Goal: Task Accomplishment & Management: Use online tool/utility

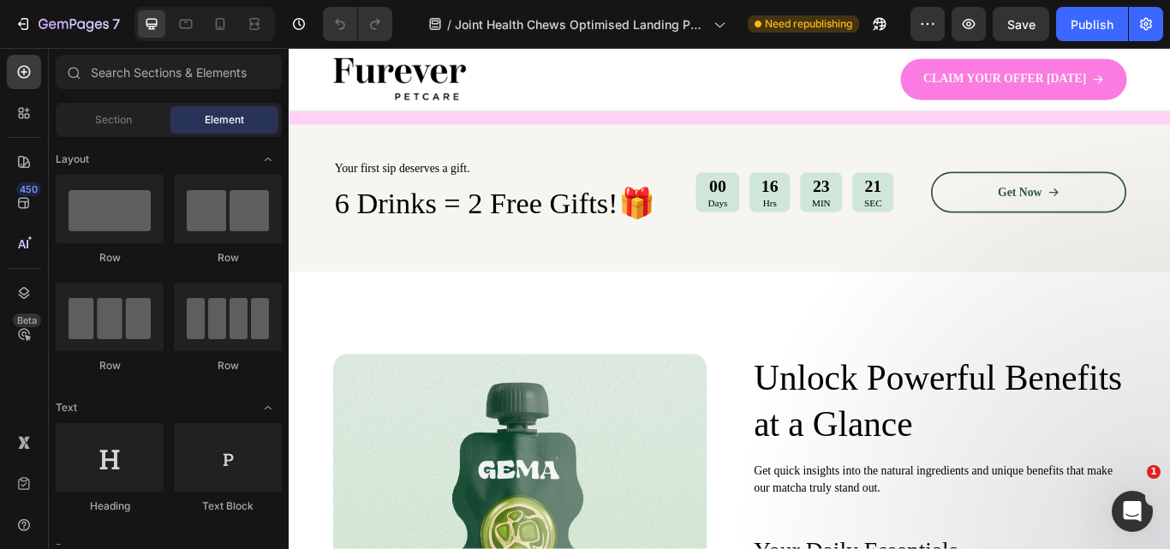
scroll to position [567, 0]
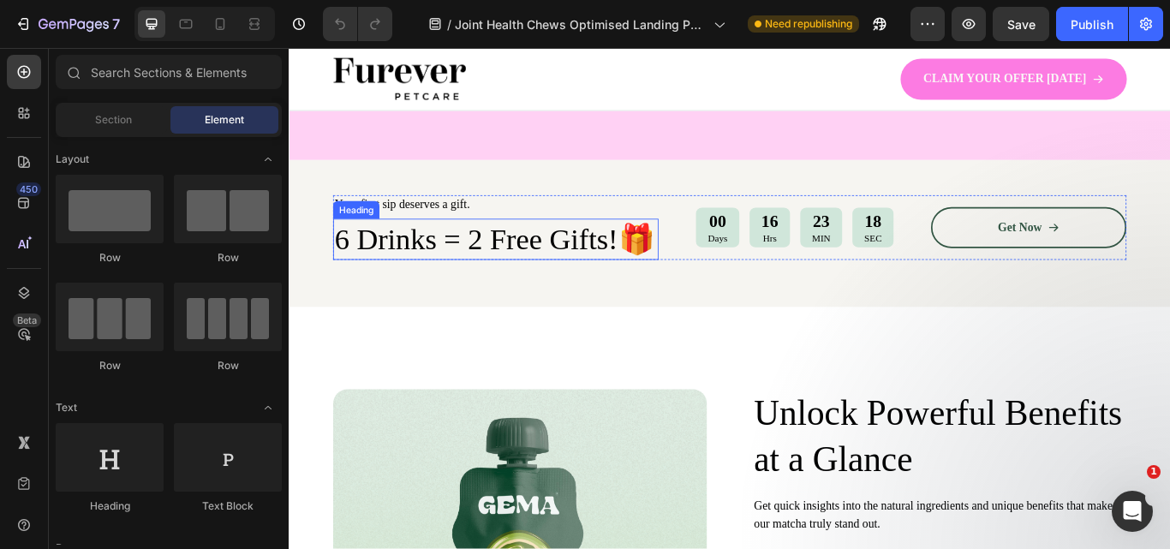
click at [434, 279] on h2 "6 Drinks = 2 Free Gifts!🎁" at bounding box center [530, 272] width 380 height 48
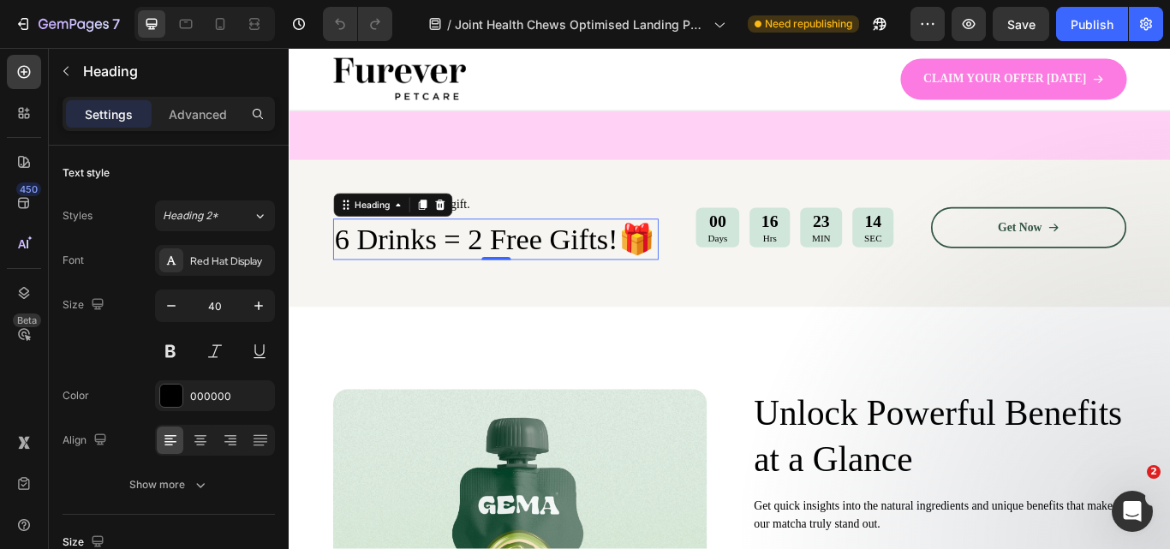
click at [376, 265] on h2 "6 Drinks = 2 Free Gifts!🎁" at bounding box center [530, 272] width 380 height 48
click at [376, 265] on p "6 Drinks = 2 Free Gifts!🎁" at bounding box center [530, 271] width 376 height 45
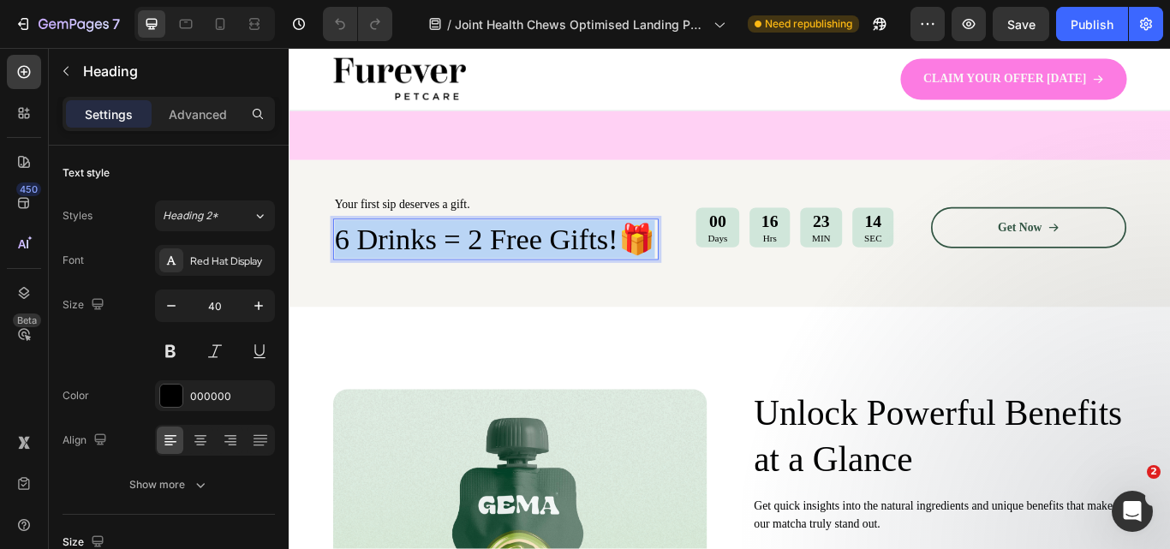
click at [376, 265] on p "6 Drinks = 2 Free Gifts!🎁" at bounding box center [530, 271] width 376 height 45
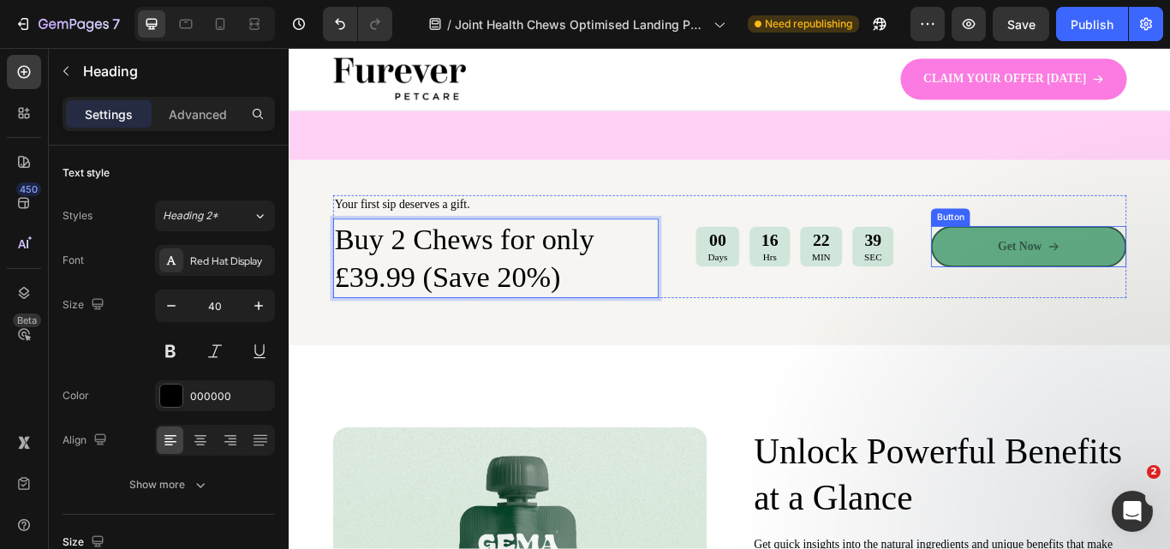
click at [1155, 290] on link "Get Now" at bounding box center [1152, 280] width 228 height 48
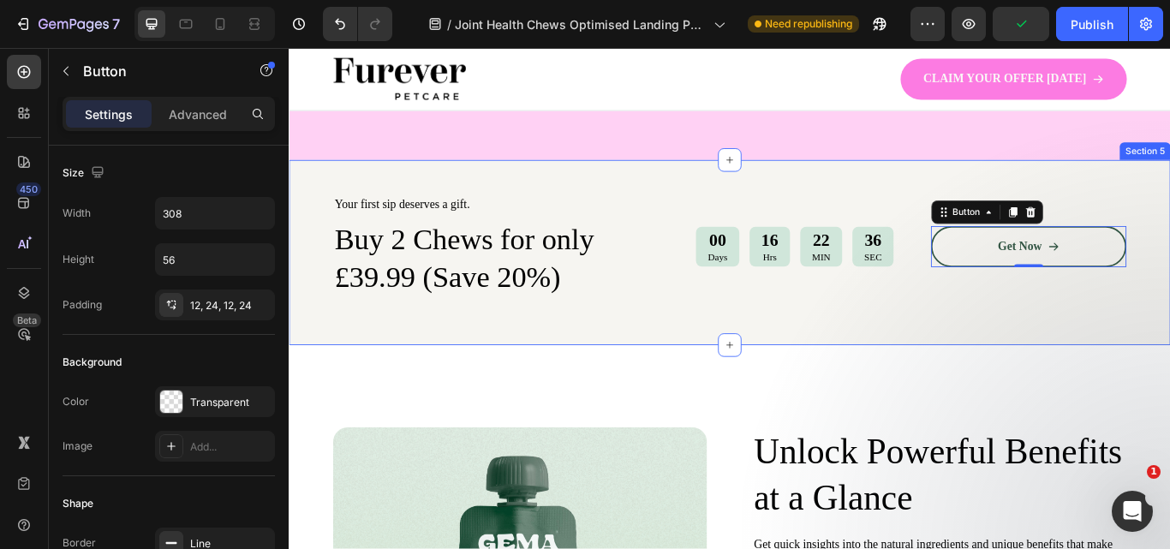
click at [312, 211] on div "Your first sip deserves a gift. Text Block Buy 2 Chews for only £39.99 (Save 20…" at bounding box center [803, 287] width 1028 height 217
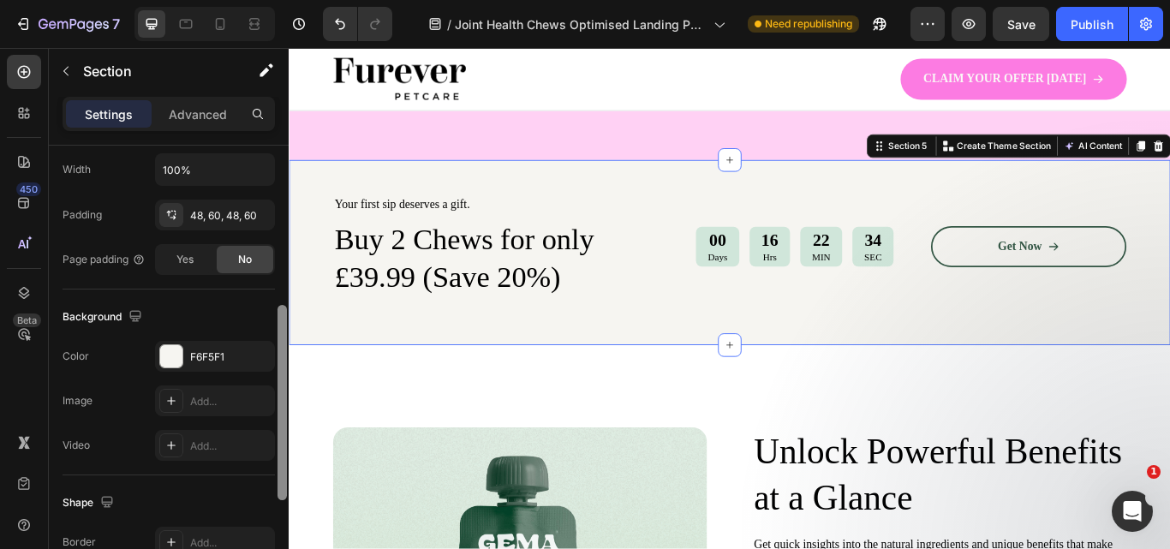
scroll to position [457, 0]
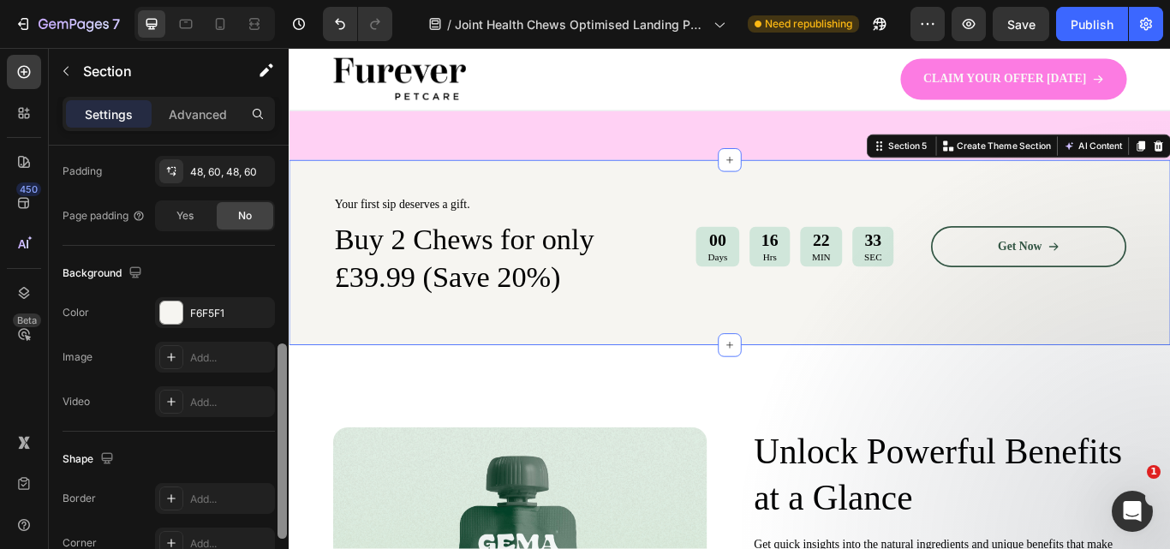
drag, startPoint x: 284, startPoint y: 225, endPoint x: 281, endPoint y: 422, distance: 197.1
click at [281, 422] on div at bounding box center [282, 441] width 9 height 195
click at [206, 320] on div "F6F5F1" at bounding box center [215, 313] width 50 height 15
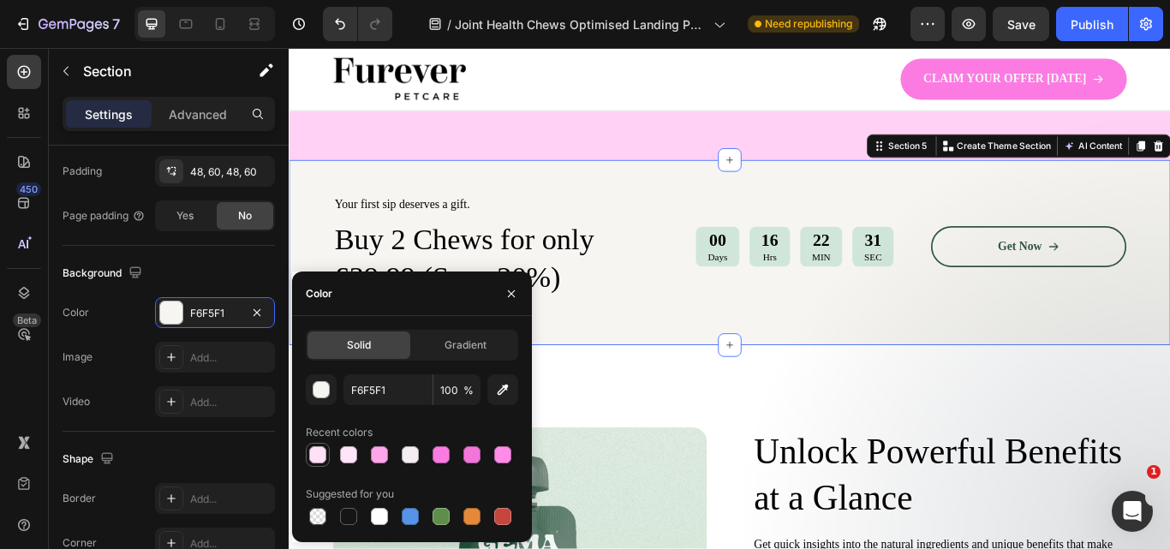
click at [317, 452] on div at bounding box center [317, 454] width 17 height 17
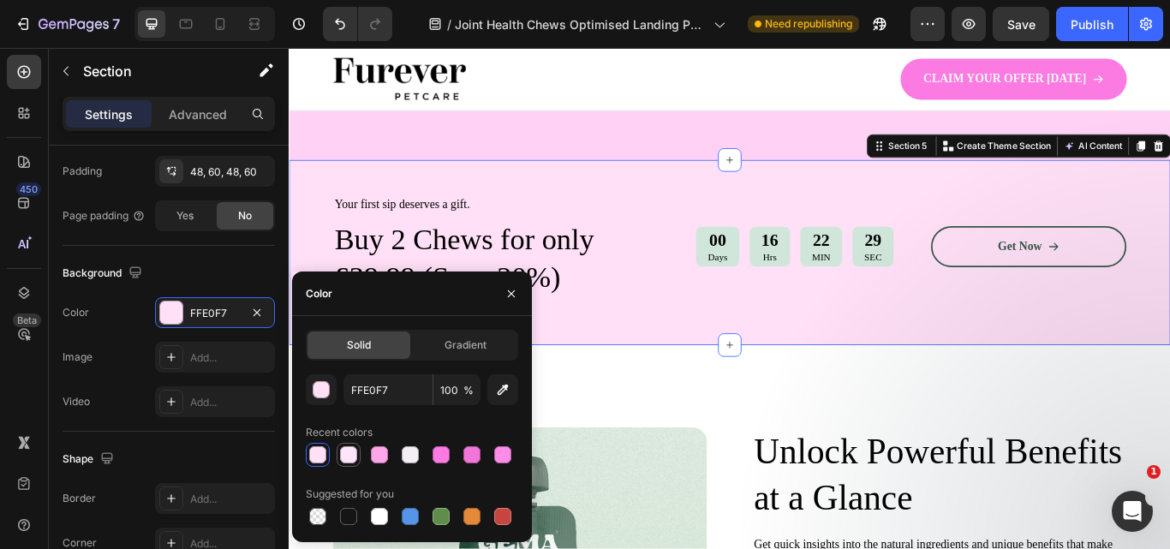
click at [350, 454] on div at bounding box center [348, 454] width 17 height 17
click at [378, 453] on div at bounding box center [379, 454] width 17 height 17
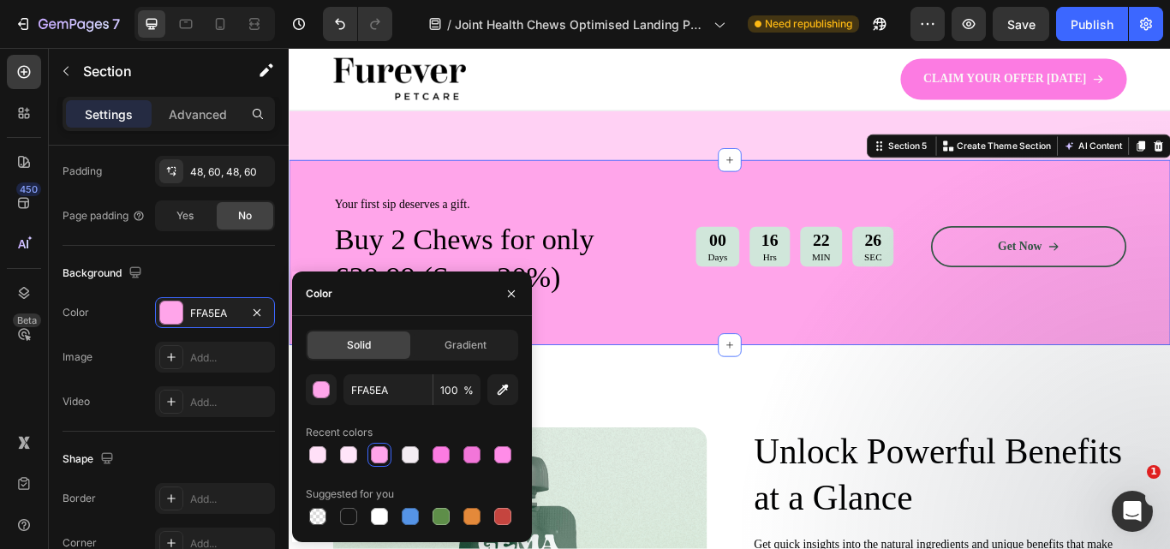
click at [422, 451] on div at bounding box center [412, 455] width 212 height 24
click at [414, 451] on div at bounding box center [410, 454] width 17 height 17
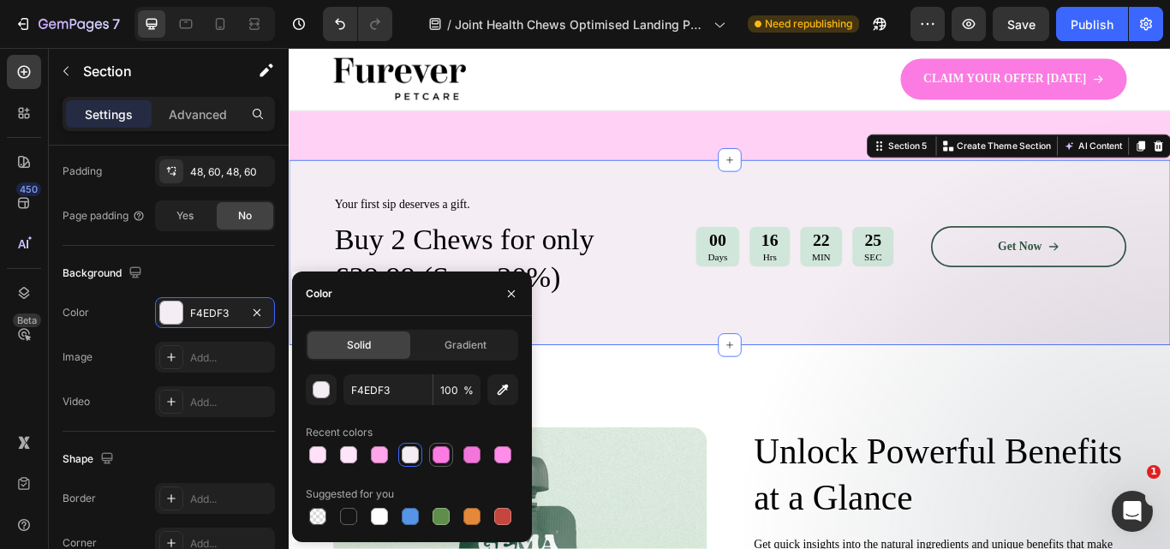
click at [436, 453] on div at bounding box center [441, 454] width 17 height 17
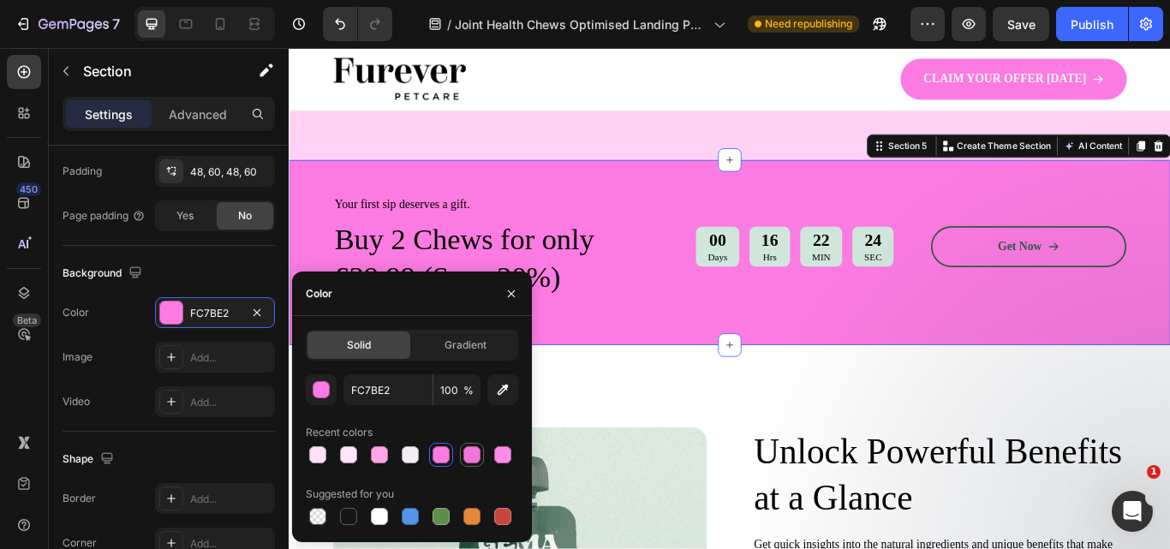
click at [464, 454] on div at bounding box center [472, 454] width 17 height 17
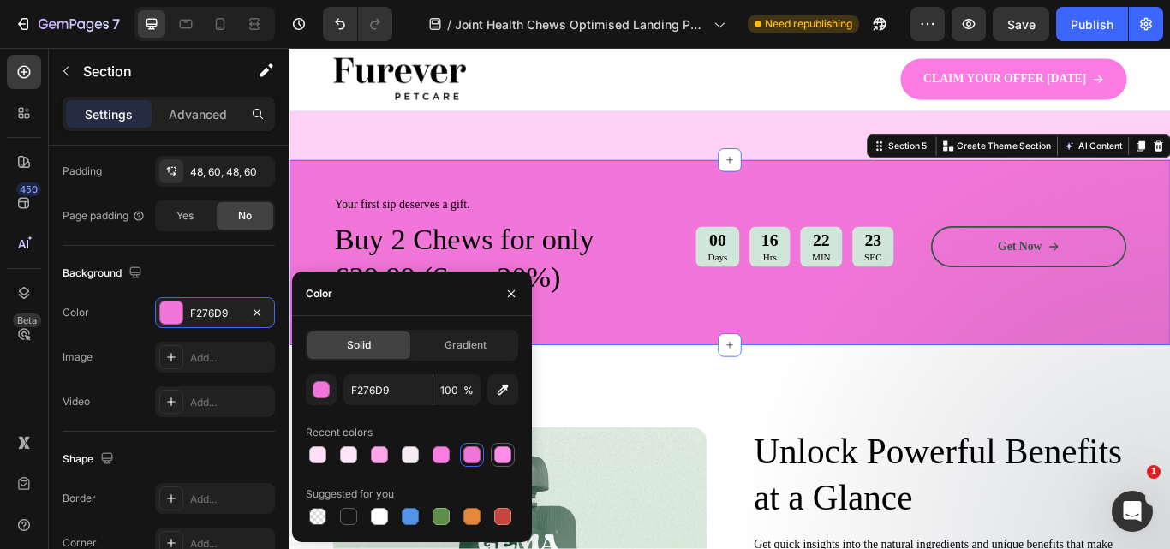
click at [494, 456] on div at bounding box center [502, 454] width 17 height 17
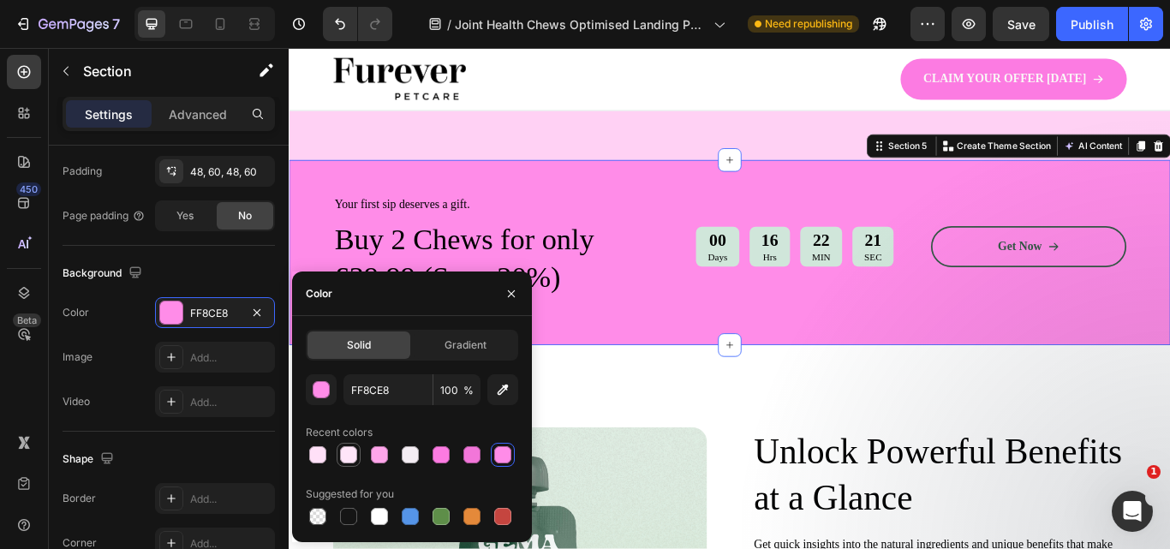
click at [352, 459] on div at bounding box center [348, 454] width 17 height 17
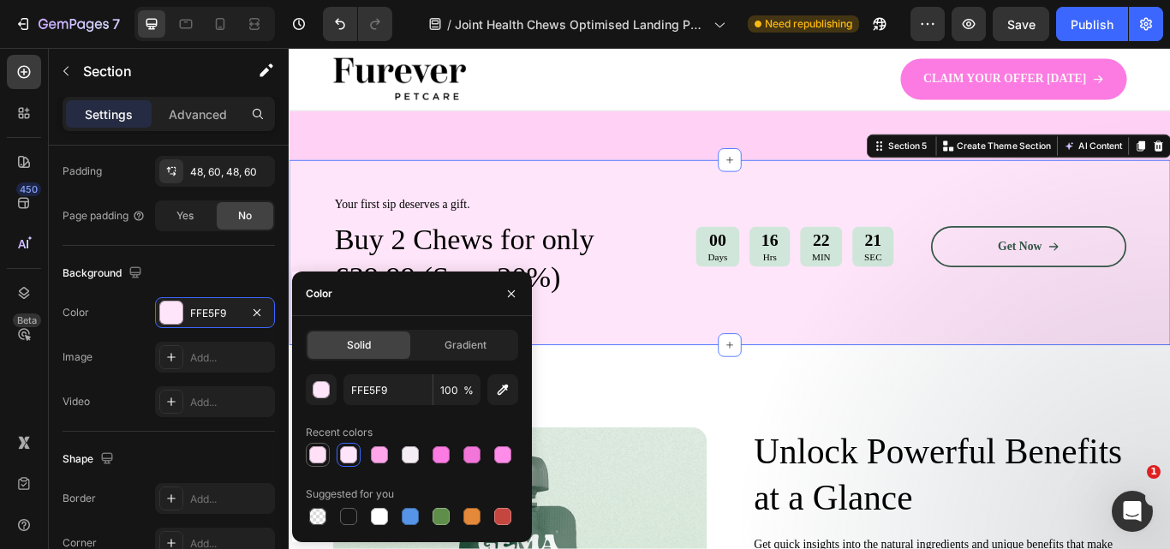
click at [326, 458] on div at bounding box center [317, 454] width 17 height 17
type input "FFE0F7"
click at [316, 458] on div at bounding box center [317, 454] width 17 height 17
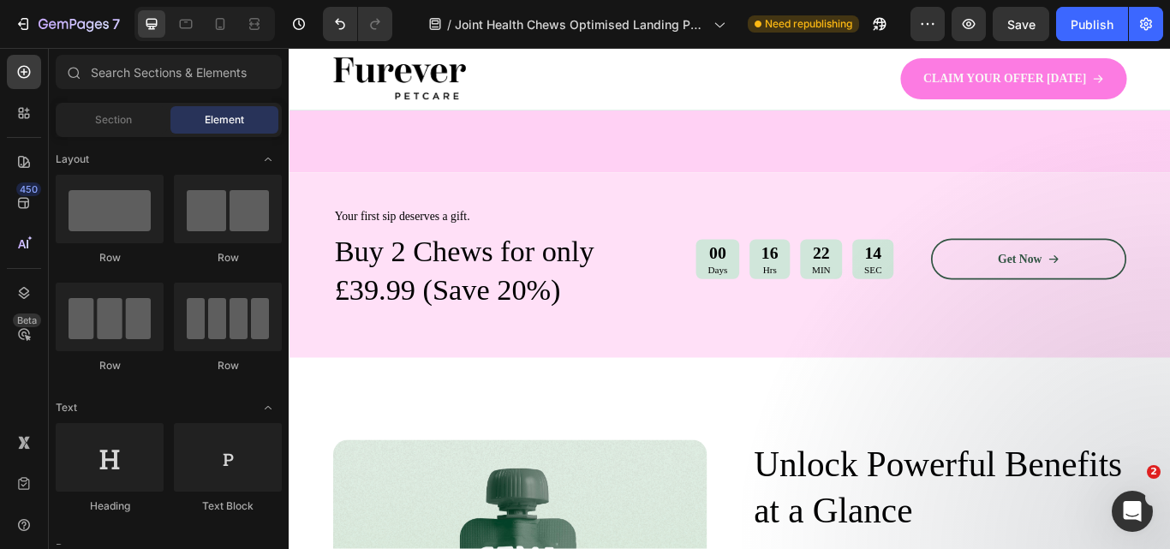
scroll to position [539, 0]
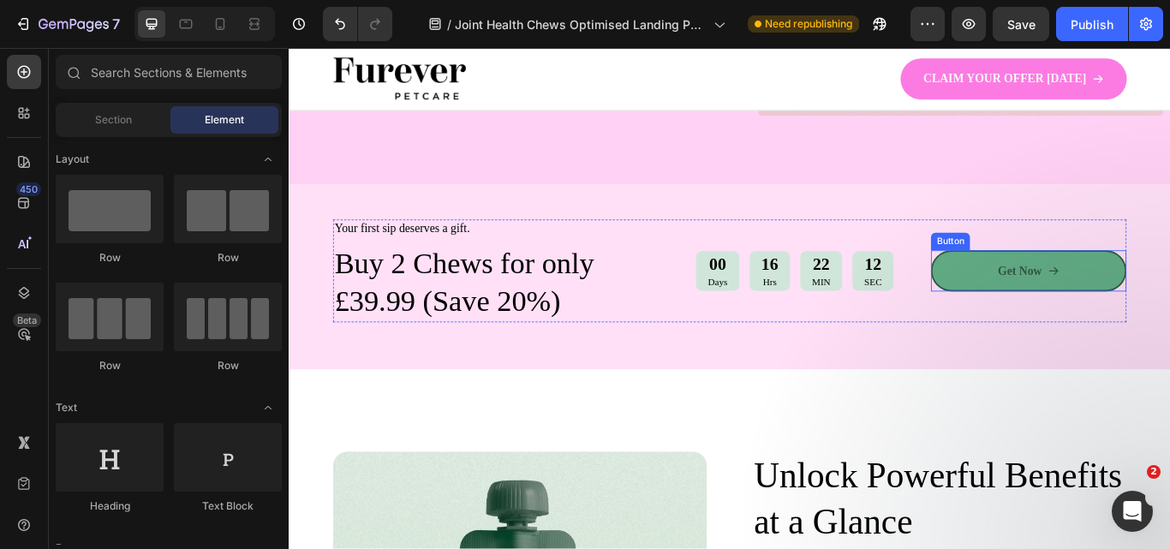
click at [1169, 310] on link "Get Now" at bounding box center [1152, 308] width 228 height 48
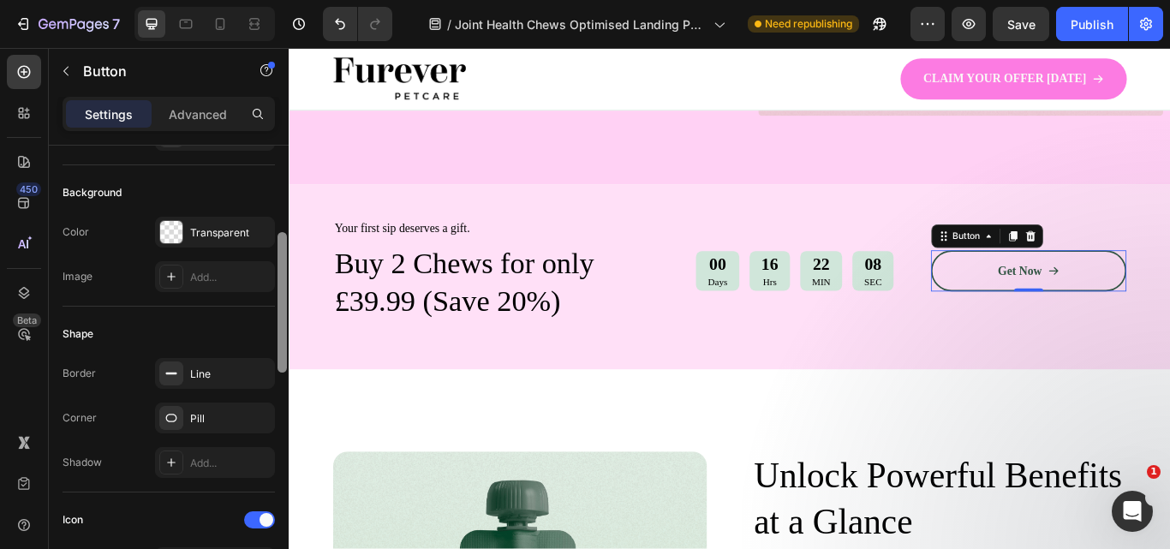
scroll to position [198, 0]
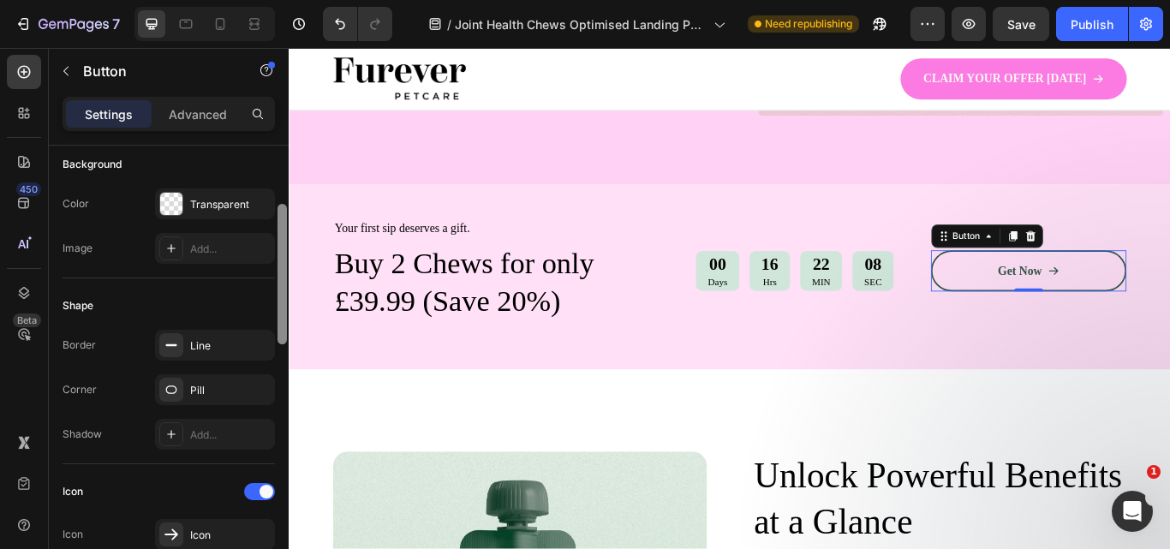
drag, startPoint x: 279, startPoint y: 255, endPoint x: 285, endPoint y: 314, distance: 59.4
click at [285, 314] on div at bounding box center [282, 274] width 9 height 141
click at [225, 347] on div "Line" at bounding box center [215, 345] width 50 height 15
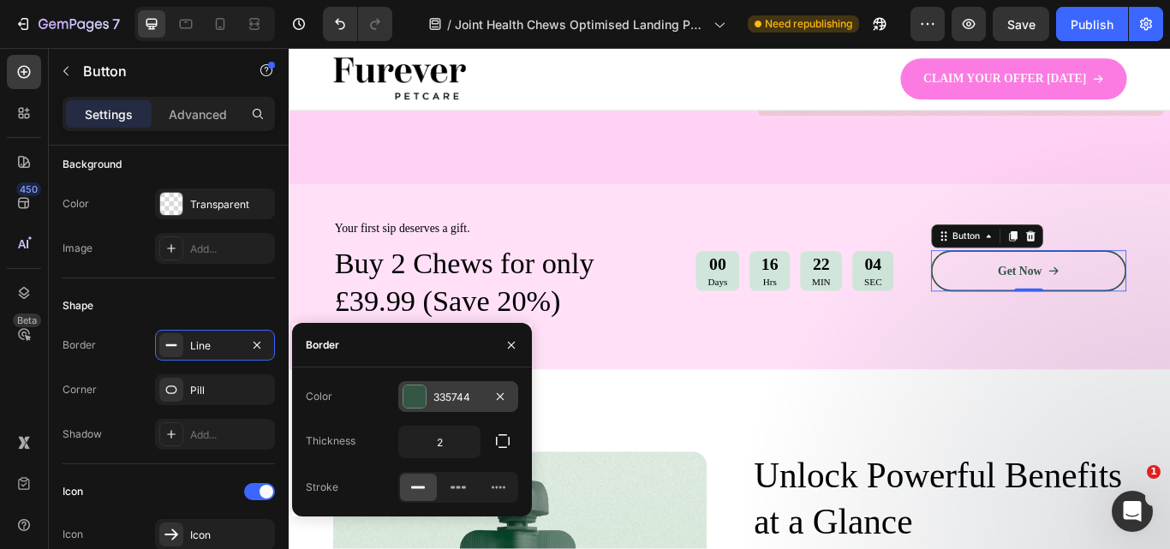
click at [406, 400] on div at bounding box center [415, 397] width 22 height 22
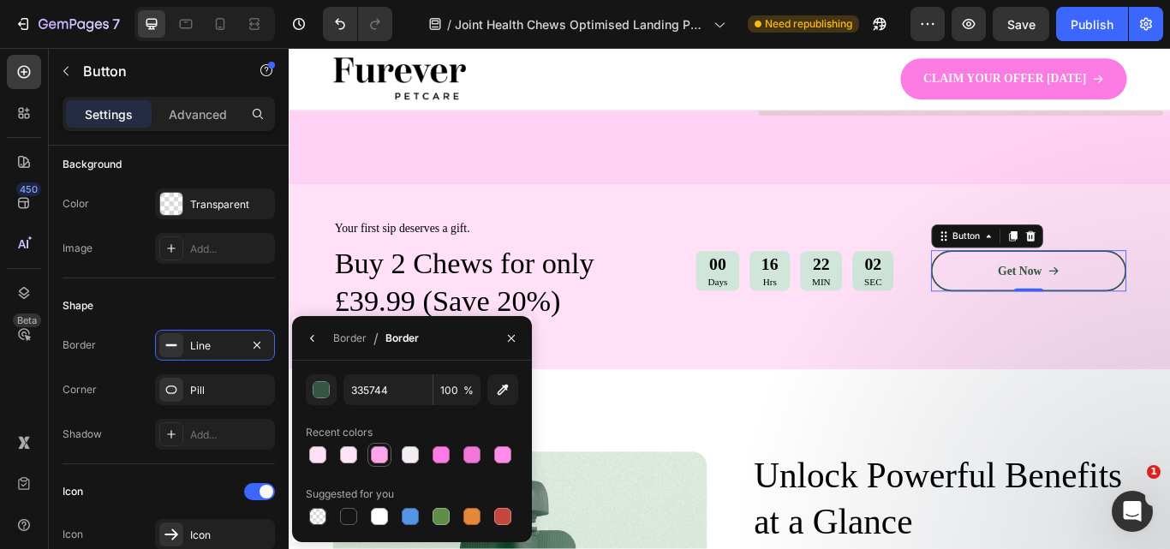
click at [377, 456] on div at bounding box center [379, 454] width 17 height 17
click at [437, 451] on div at bounding box center [441, 454] width 17 height 17
click at [468, 458] on div at bounding box center [472, 454] width 17 height 17
type input "F276D9"
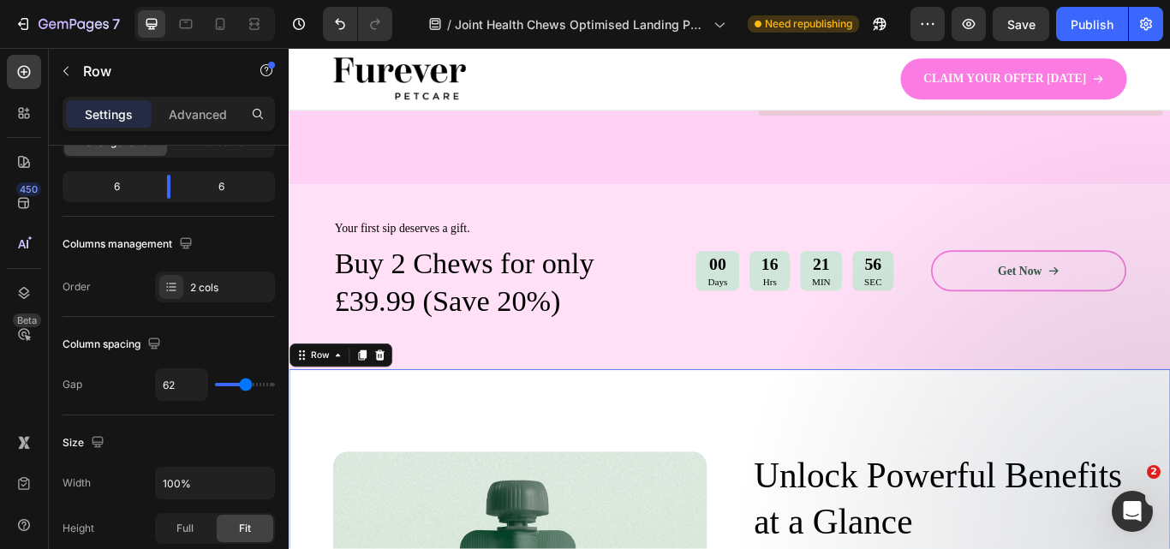
scroll to position [0, 0]
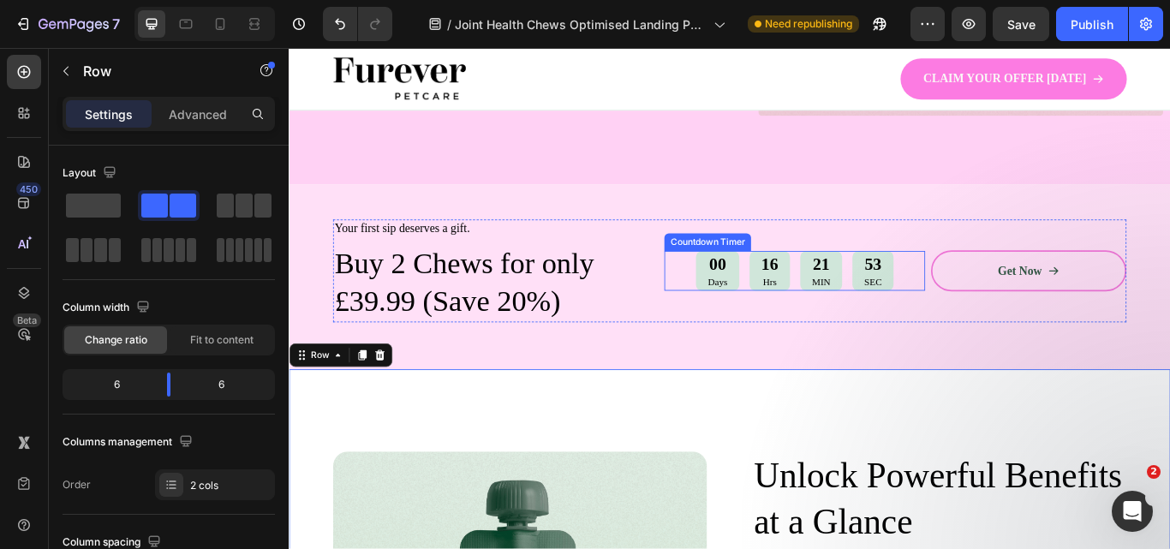
click at [960, 320] on p "SEC" at bounding box center [970, 321] width 21 height 15
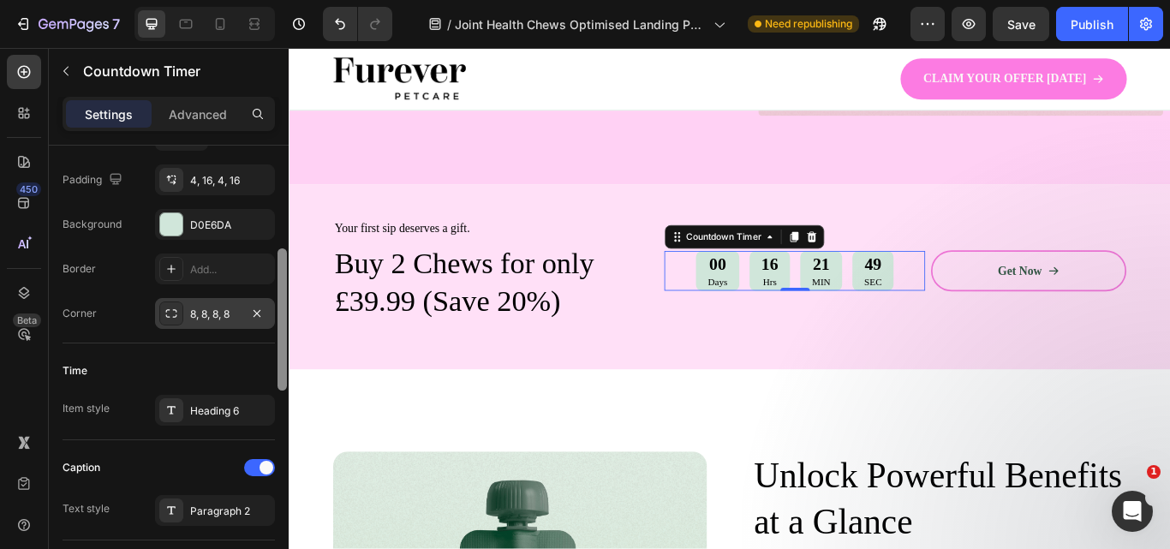
drag, startPoint x: 284, startPoint y: 195, endPoint x: 271, endPoint y: 302, distance: 107.9
click at [271, 302] on div "Countdown time Type Auto-renew Hours 2 Mins 46 pm Item management Items 5 items…" at bounding box center [169, 372] width 240 height 452
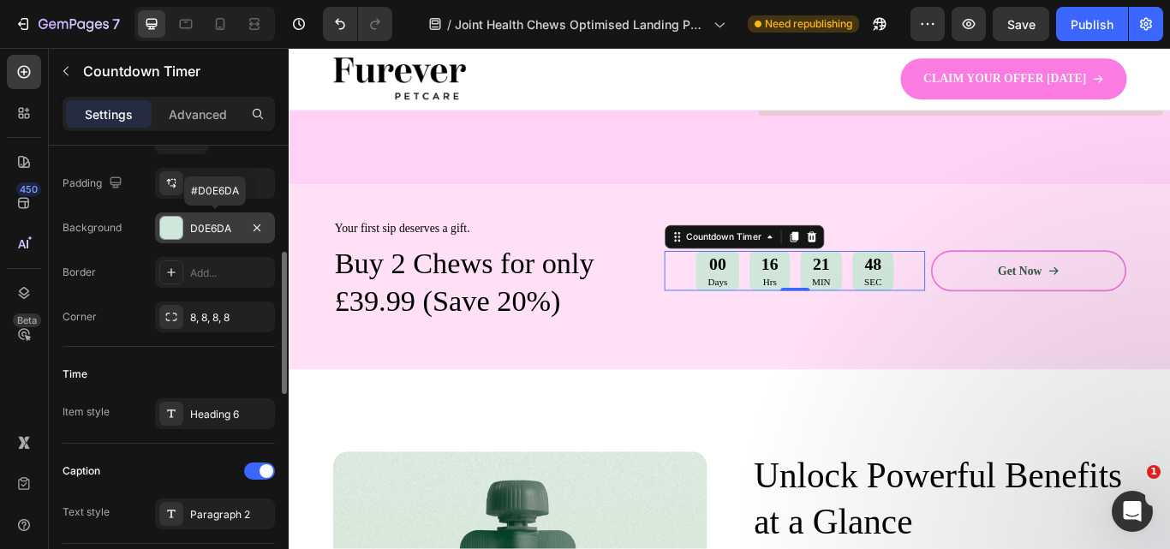
click at [229, 232] on div "D0E6DA" at bounding box center [215, 228] width 50 height 15
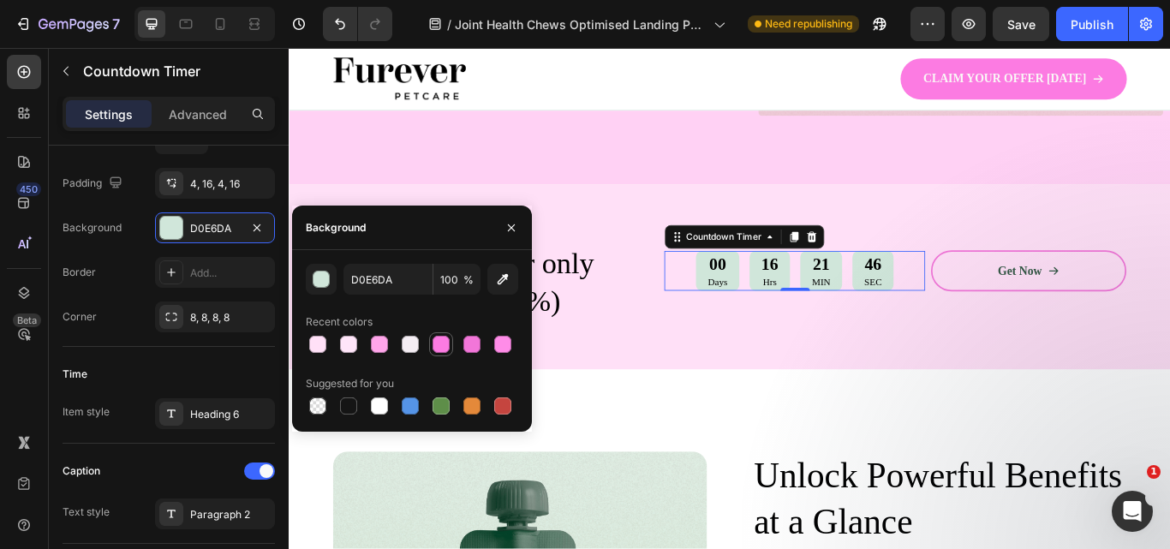
click at [442, 350] on div at bounding box center [441, 344] width 17 height 17
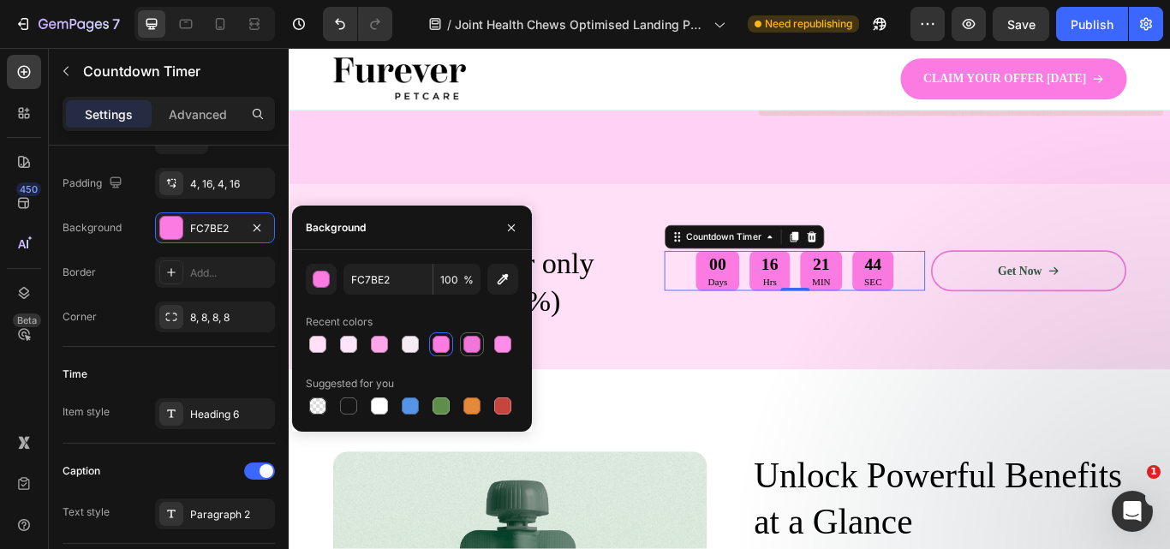
click at [476, 343] on div at bounding box center [472, 344] width 17 height 17
type input "F276D9"
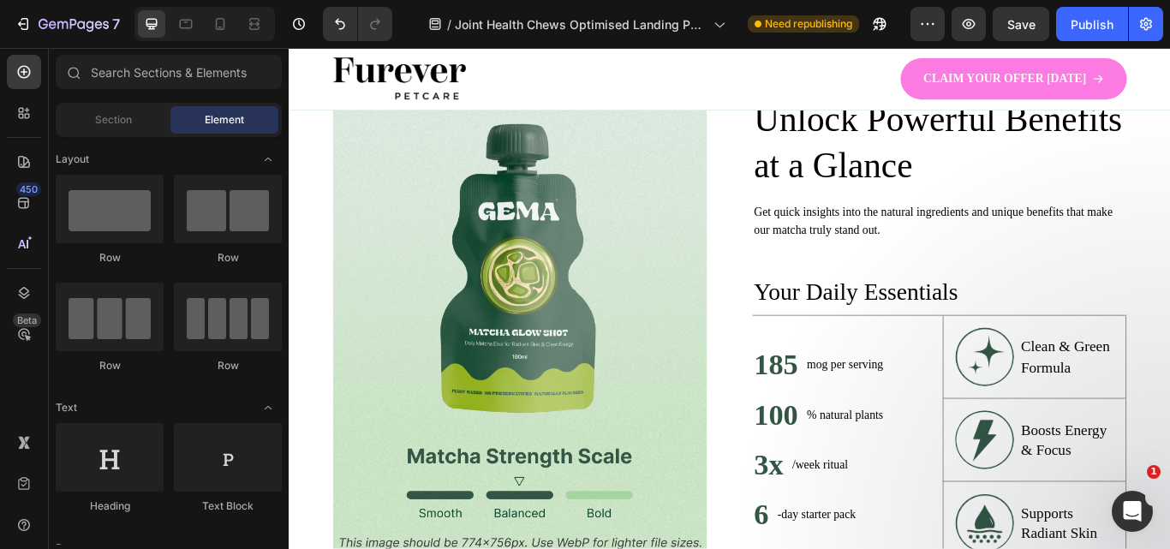
scroll to position [926, 0]
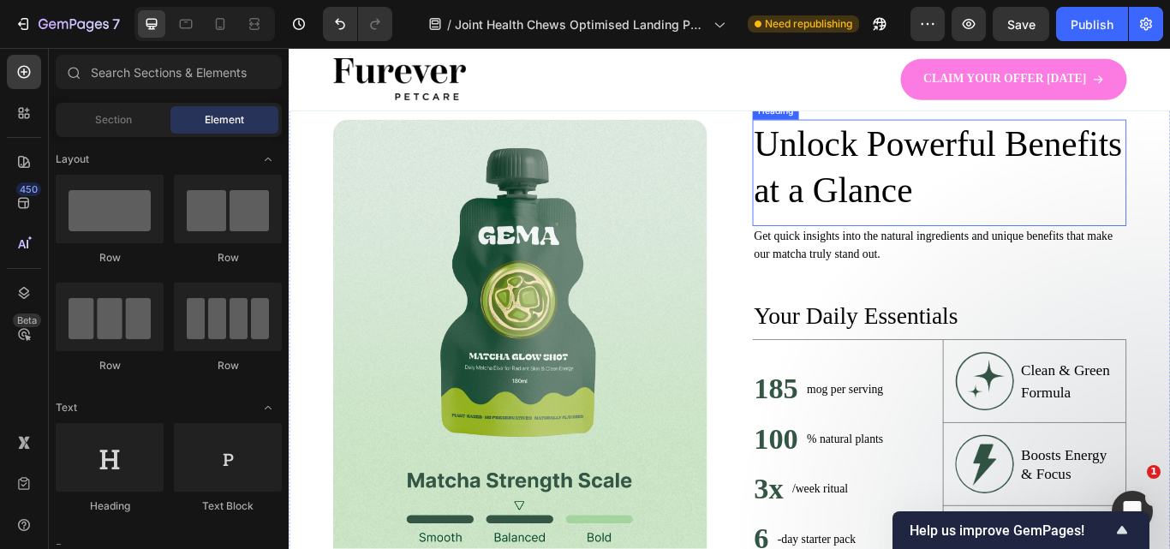
click at [948, 182] on h2 "Unlock Powerful Benefits at a Glance" at bounding box center [1047, 187] width 436 height 111
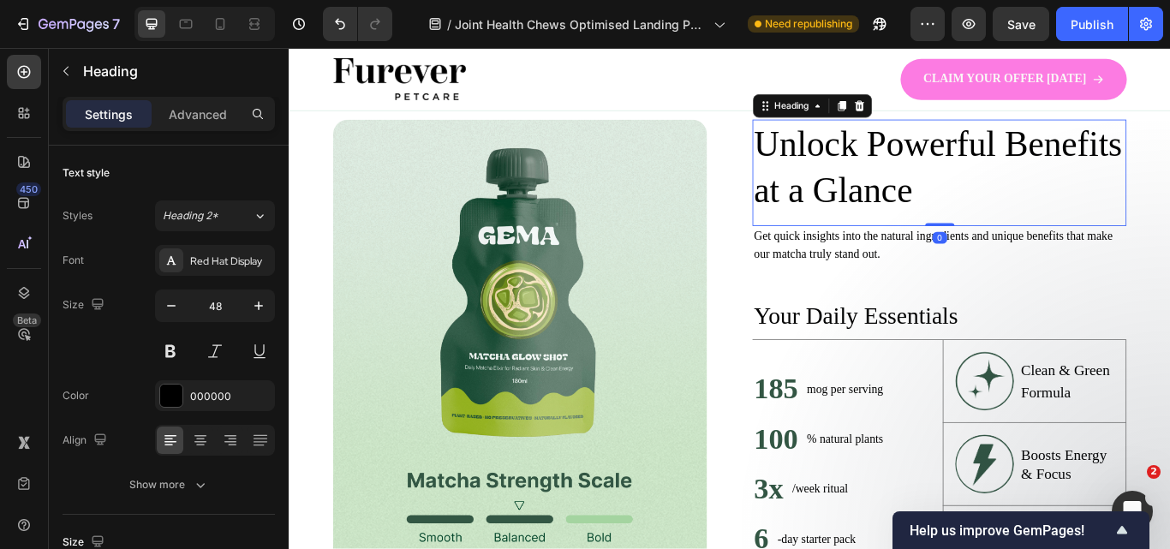
click at [978, 206] on h2 "Unlock Powerful Benefits at a Glance" at bounding box center [1047, 187] width 436 height 111
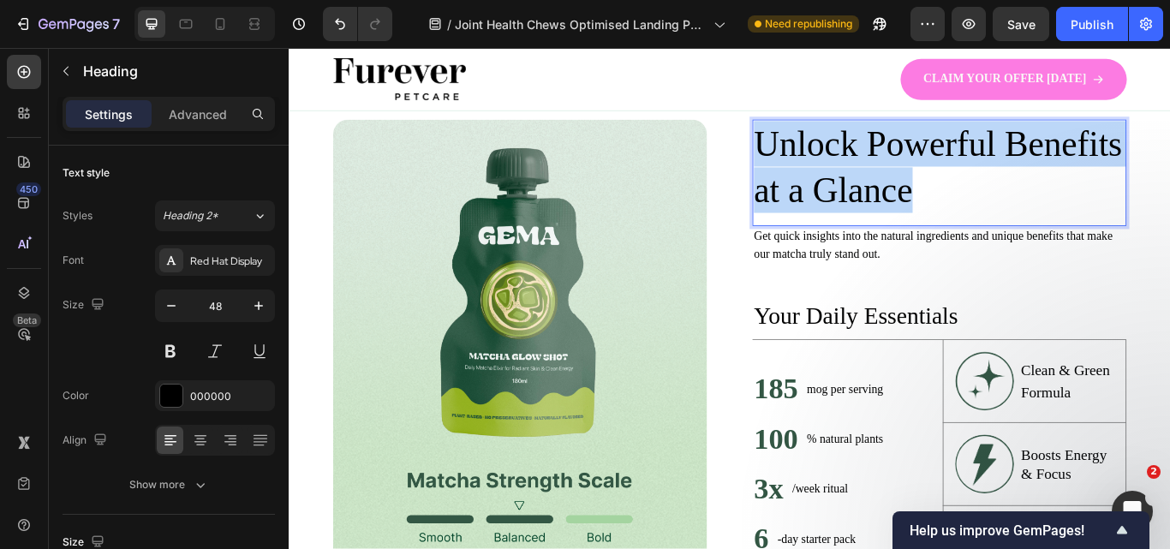
click at [978, 206] on p "Unlock Powerful Benefits at a Glance" at bounding box center [1047, 187] width 433 height 107
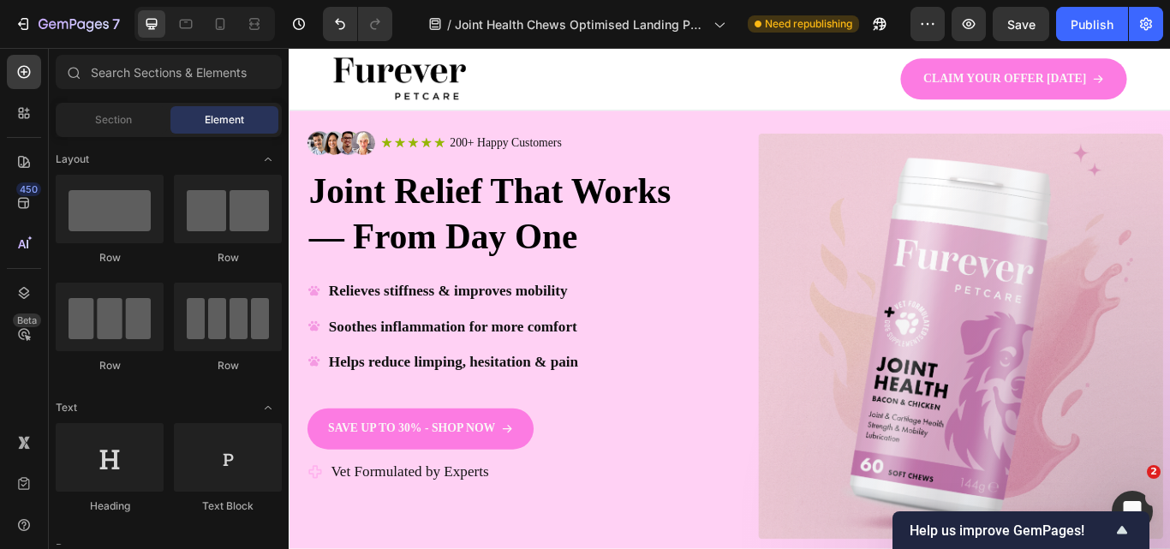
scroll to position [0, 0]
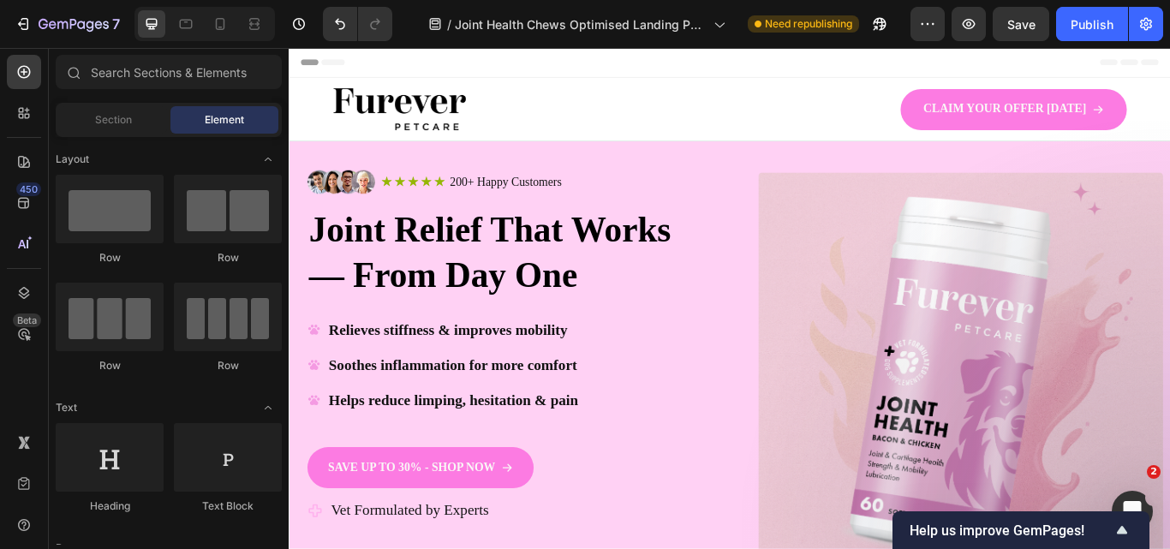
drag, startPoint x: 1315, startPoint y: 143, endPoint x: 1443, endPoint y: 85, distance: 140.3
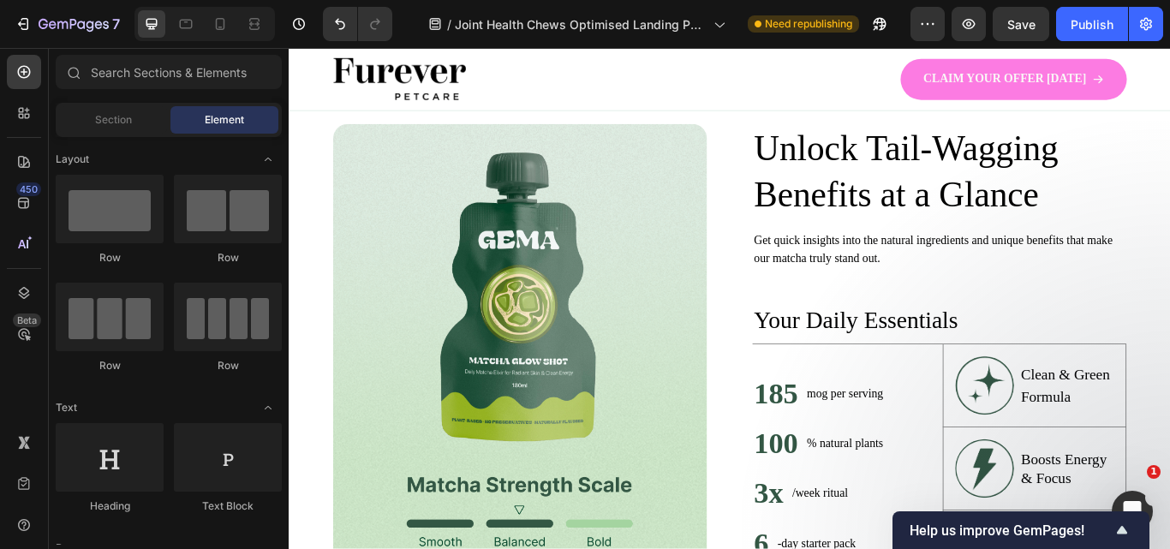
scroll to position [906, 0]
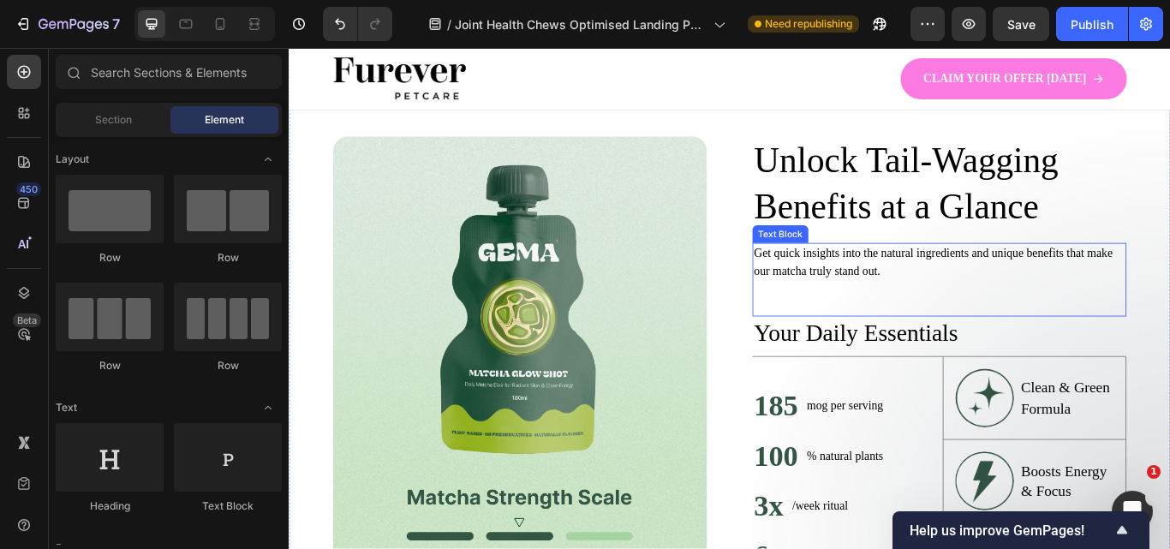
click at [927, 314] on p "Get quick insights into the natural ingredients and unique benefits that make o…" at bounding box center [1047, 298] width 433 height 41
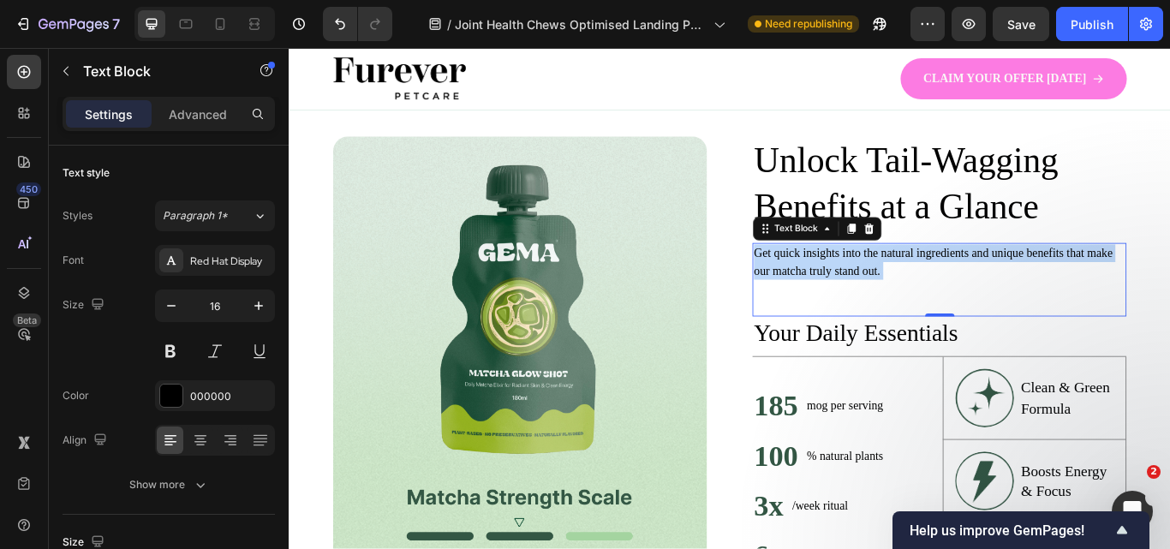
click at [918, 302] on p "Get quick insights into the natural ingredients and unique benefits that make o…" at bounding box center [1047, 298] width 433 height 41
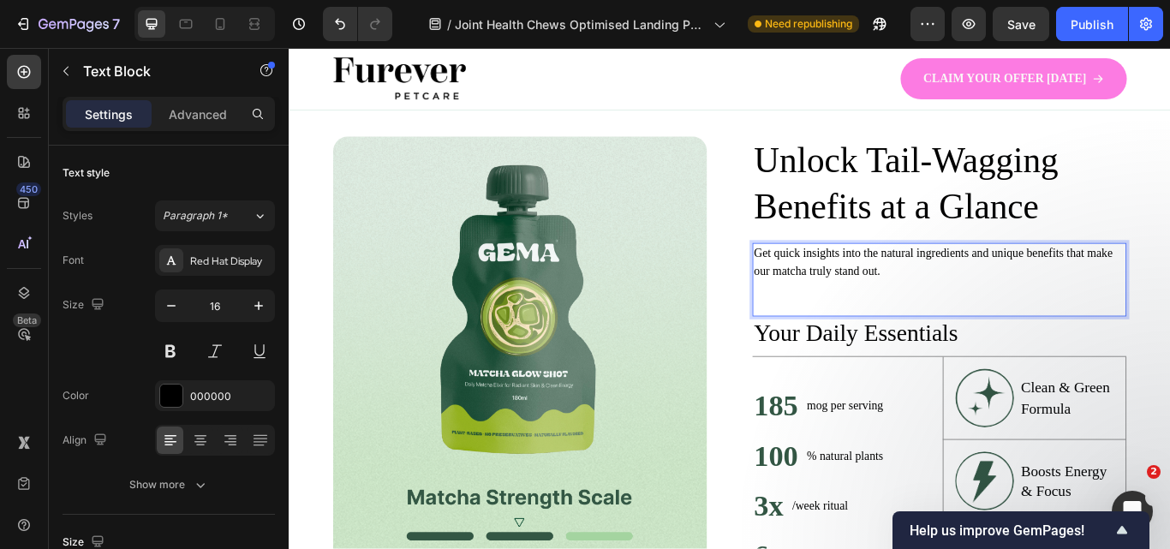
click at [918, 302] on p "Get quick insights into the natural ingredients and unique benefits that make o…" at bounding box center [1047, 298] width 433 height 41
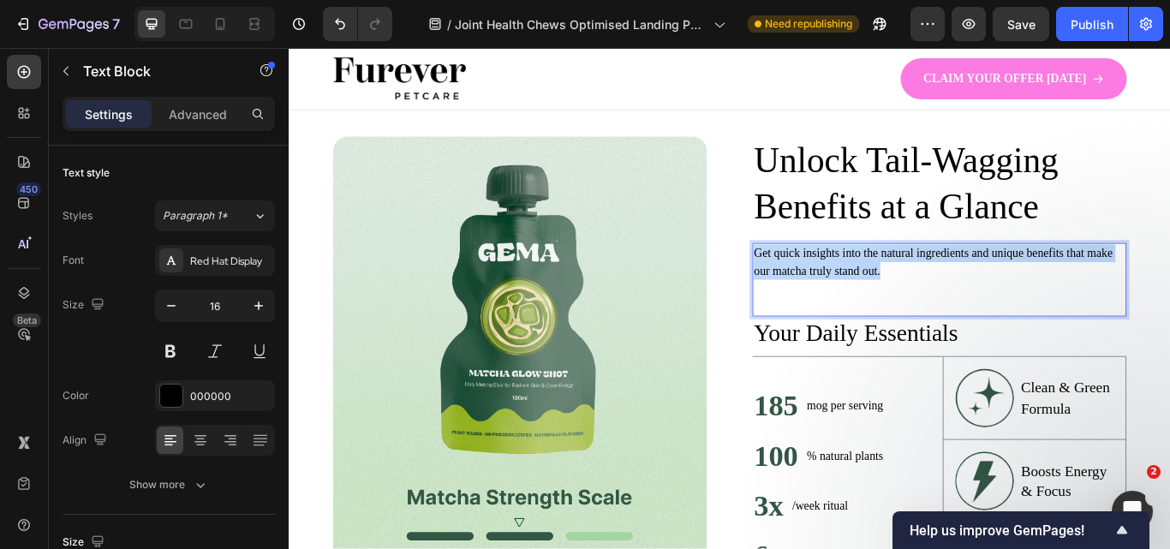
click at [918, 302] on p "Get quick insights into the natural ingredients and unique benefits that make o…" at bounding box center [1047, 298] width 433 height 41
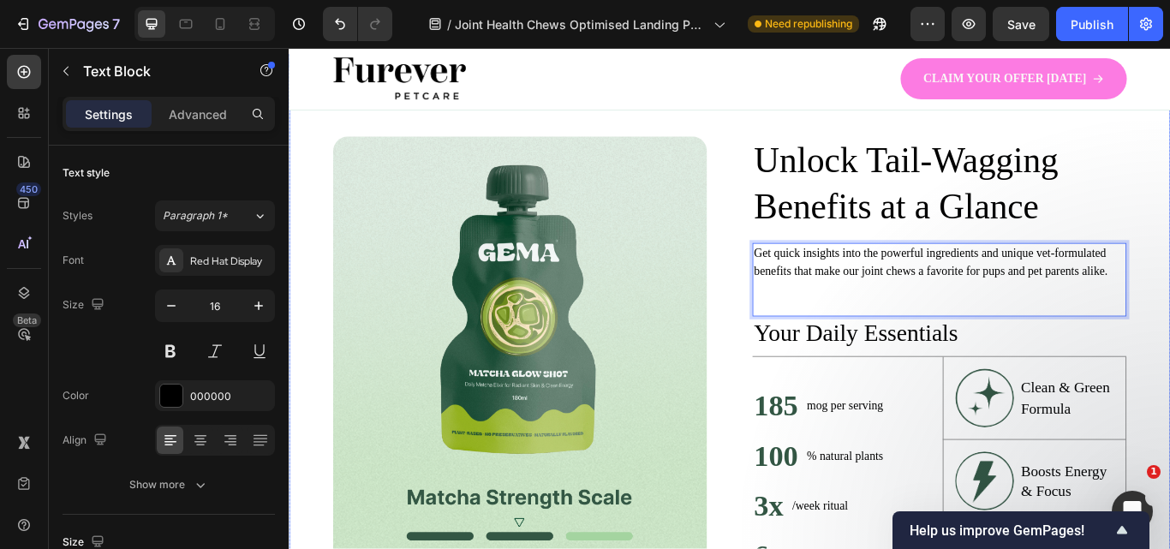
click at [322, 146] on div "Image Unlock Tail-Wagging Benefits at a Glance Heading Get quick insights into …" at bounding box center [803, 425] width 1028 height 739
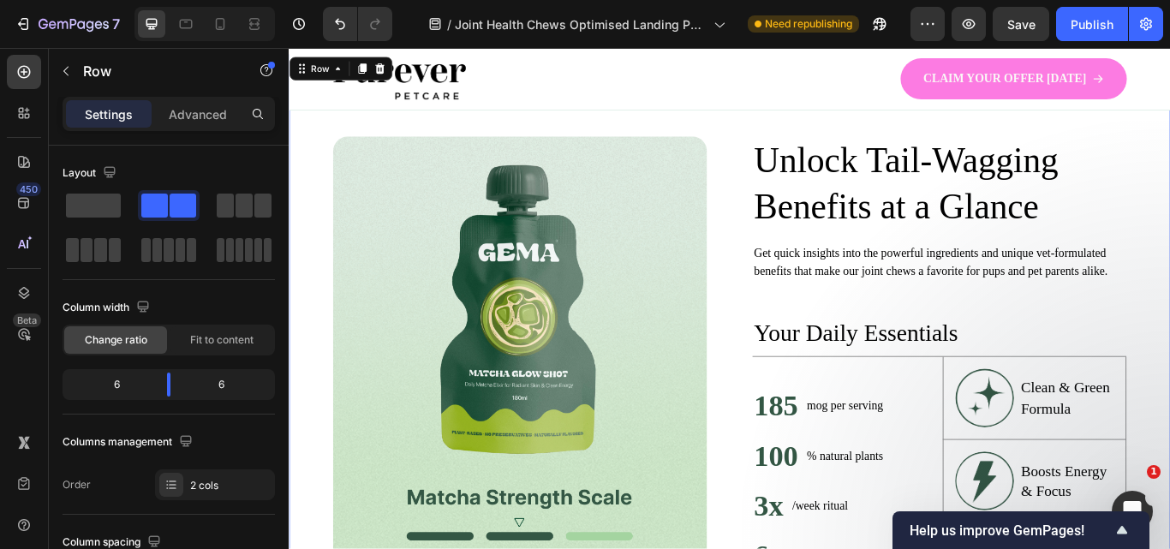
click at [316, 151] on div "Image Unlock Tail-Wagging Benefits at a Glance Heading Get quick insights into …" at bounding box center [803, 425] width 1028 height 739
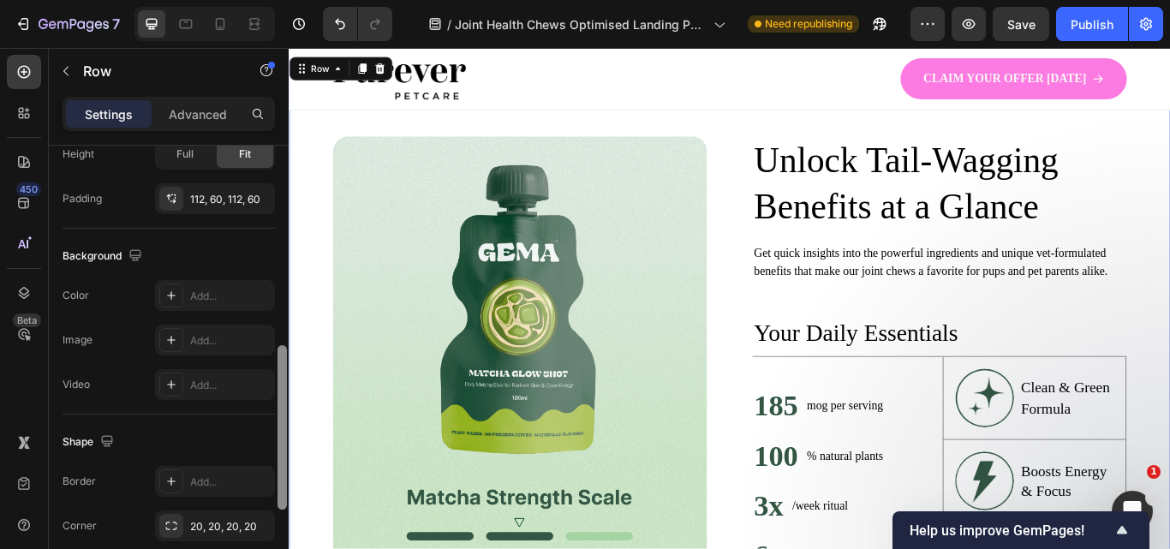
scroll to position [575, 0]
drag, startPoint x: 279, startPoint y: 159, endPoint x: 278, endPoint y: 368, distance: 209.9
click at [278, 368] on div at bounding box center [282, 438] width 9 height 164
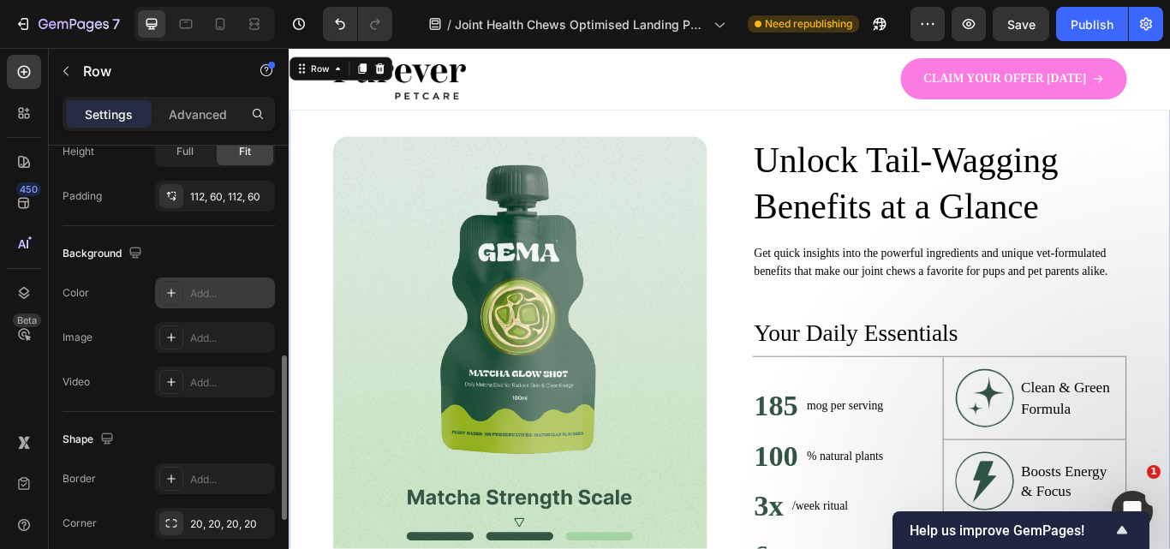
click at [210, 290] on div "Add..." at bounding box center [230, 293] width 81 height 15
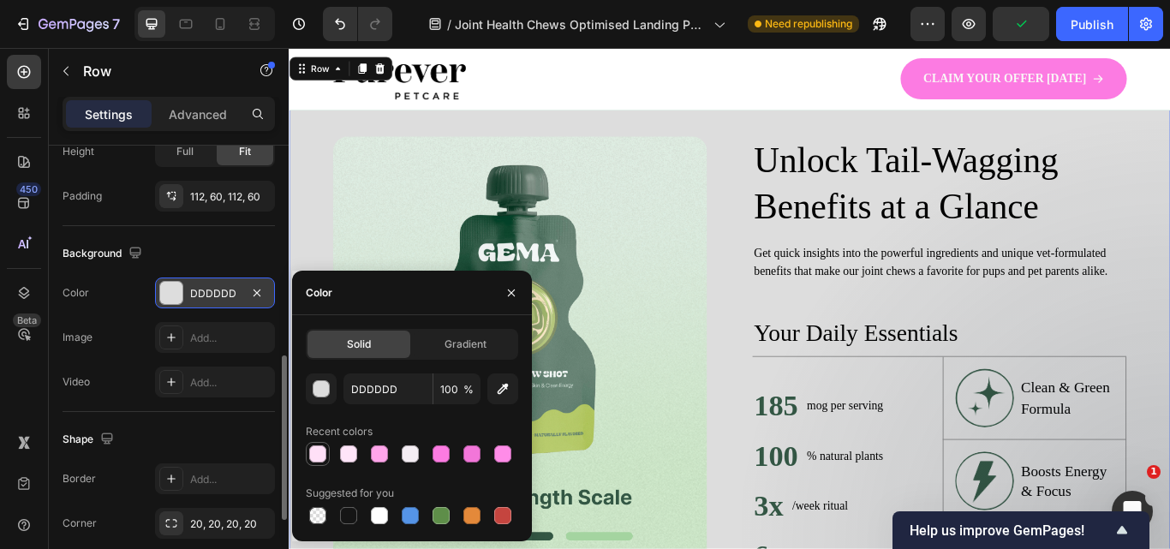
click at [308, 450] on div at bounding box center [318, 454] width 21 height 21
type input "FFE0F7"
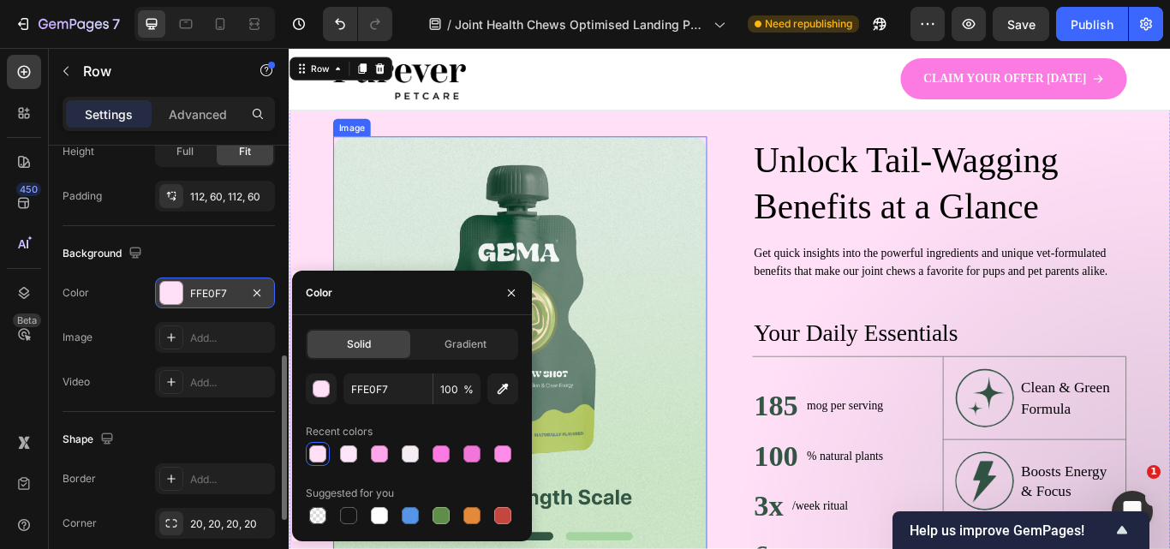
click at [738, 320] on img at bounding box center [558, 425] width 436 height 547
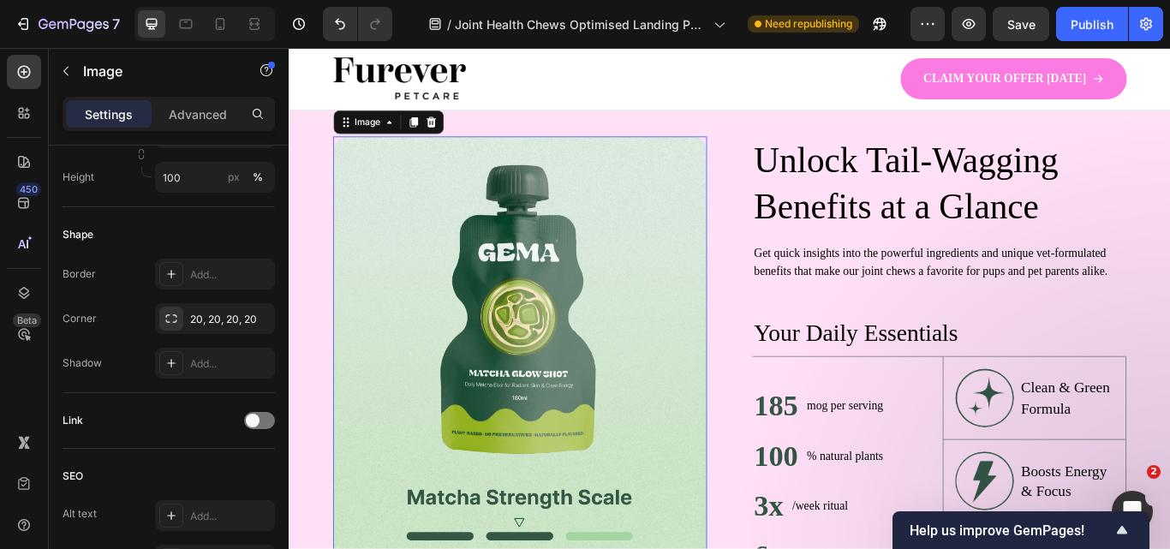
scroll to position [0, 0]
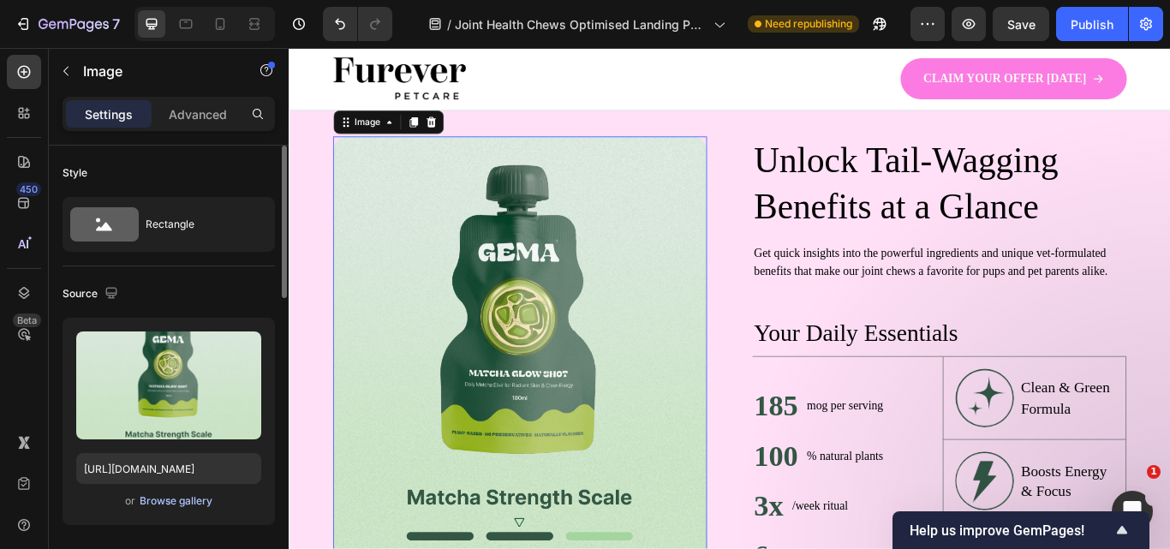
click at [170, 502] on div "Browse gallery" at bounding box center [176, 500] width 73 height 15
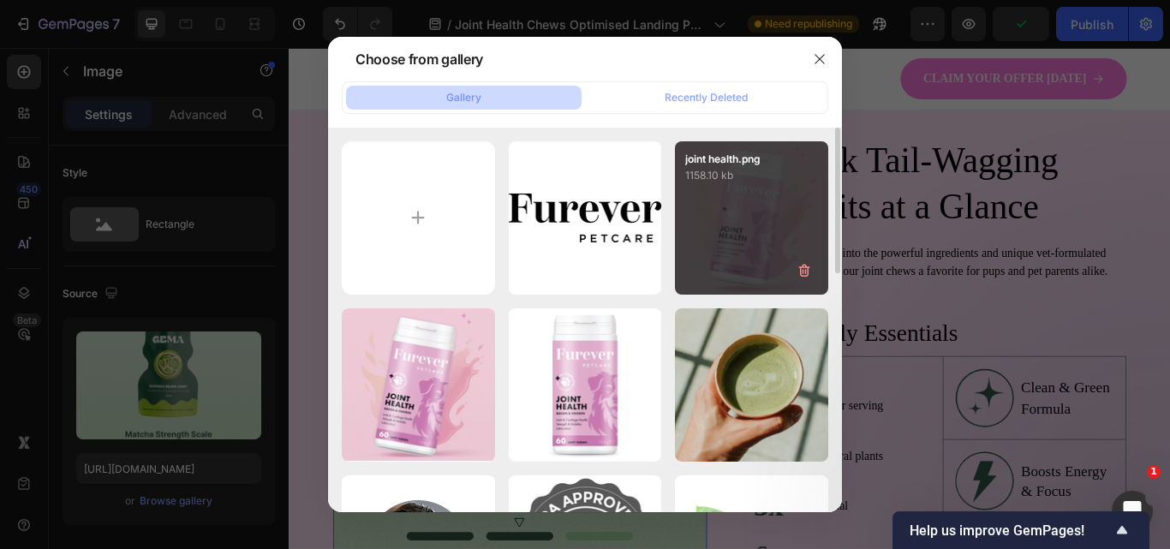
click at [702, 253] on div "joint health.png 1158.10 kb" at bounding box center [751, 217] width 153 height 153
type input "[URL][DOMAIN_NAME]"
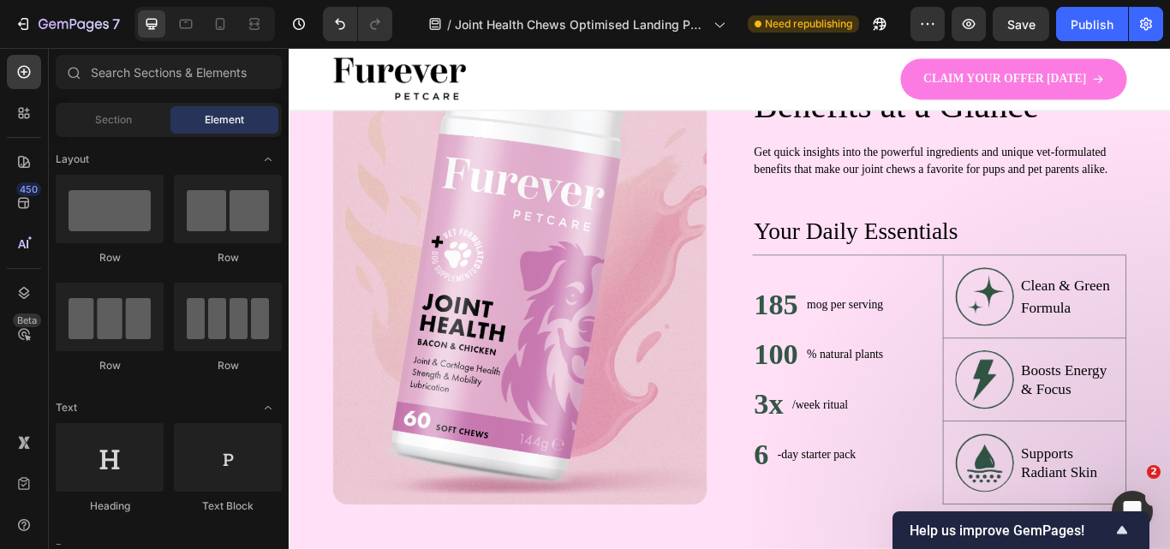
scroll to position [936, 0]
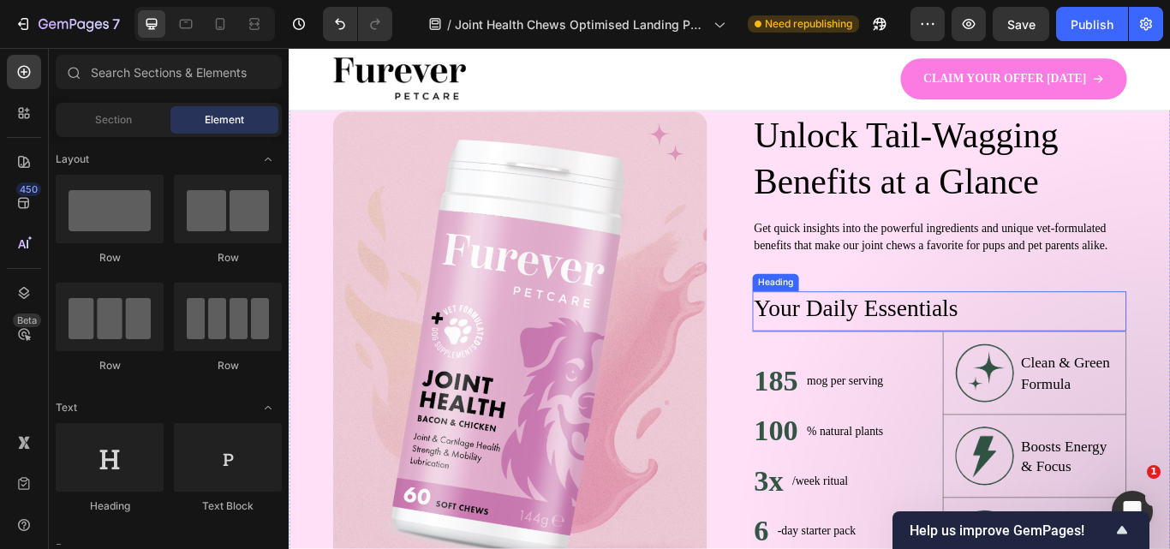
click at [858, 341] on h2 "Your Daily Essentials" at bounding box center [1047, 351] width 436 height 39
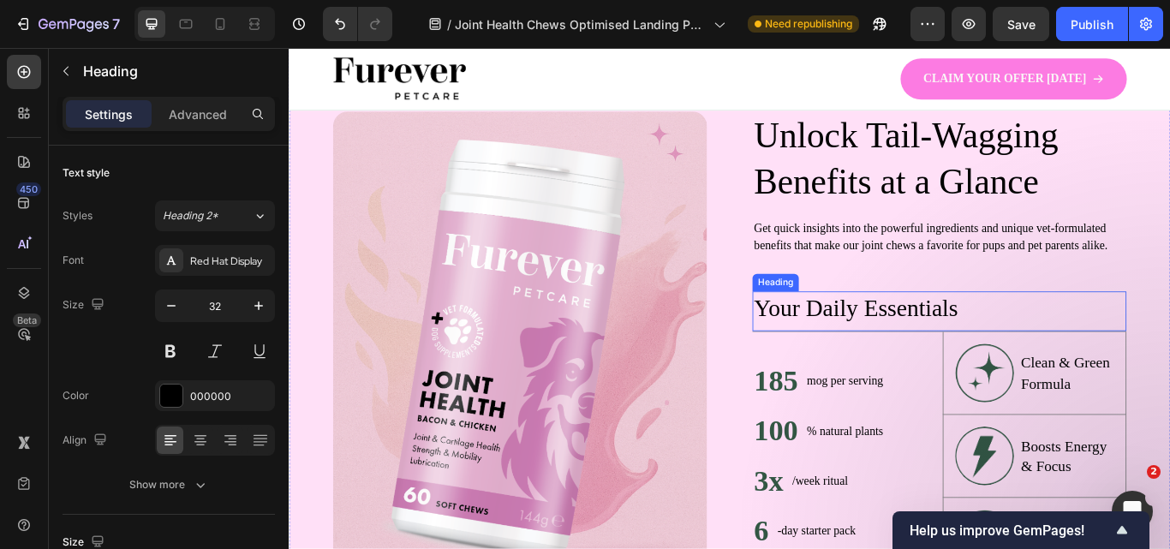
click at [858, 341] on h2 "Your Daily Essentials" at bounding box center [1047, 351] width 436 height 39
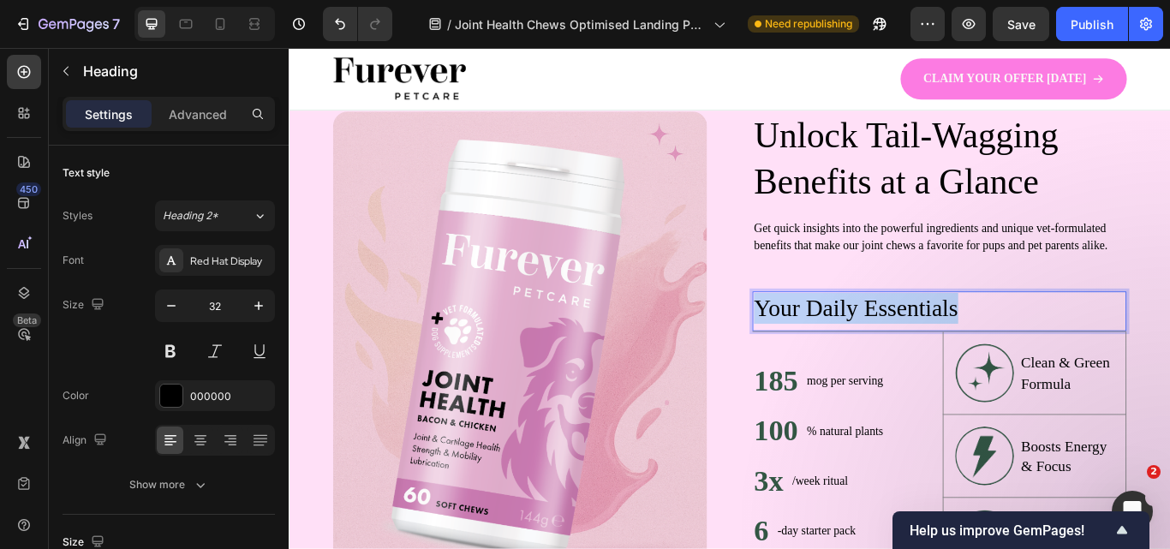
click at [858, 341] on p "Your Daily Essentials" at bounding box center [1047, 352] width 433 height 36
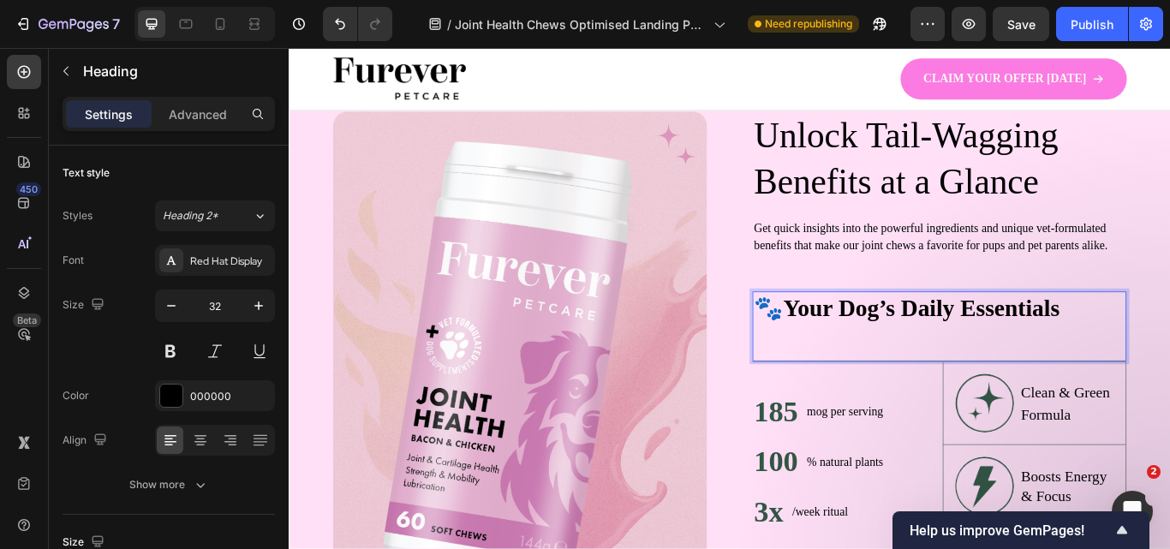
click at [869, 356] on strong "Your Dog’s Daily Essentials" at bounding box center [1026, 351] width 322 height 31
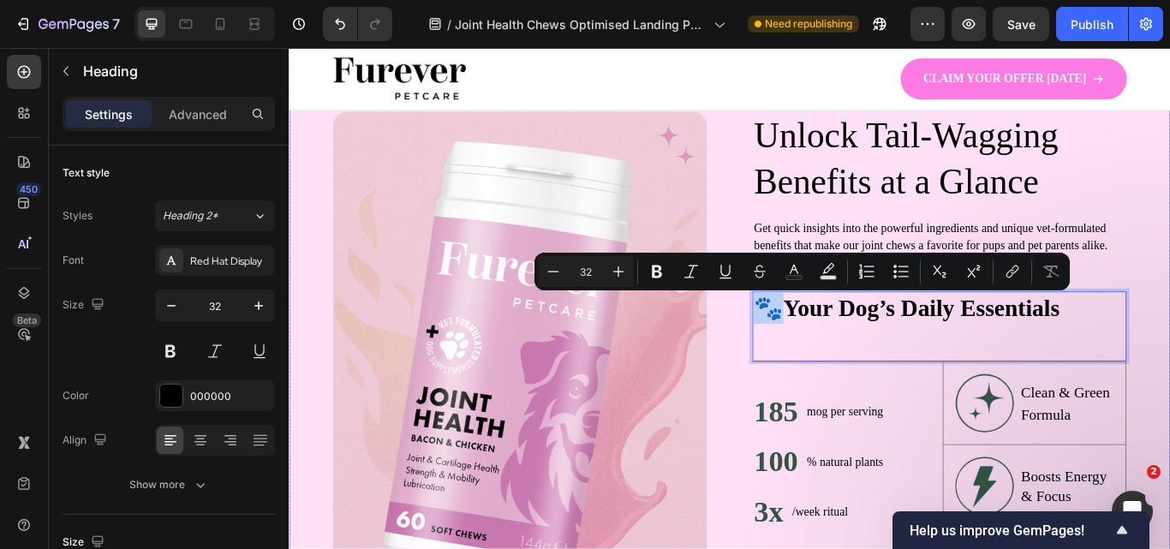
drag, startPoint x: 864, startPoint y: 350, endPoint x: 820, endPoint y: 350, distance: 43.7
click at [820, 350] on div "Image Unlock Tail-Wagging Benefits at a Glance Heading Get quick insights into …" at bounding box center [803, 414] width 1028 height 775
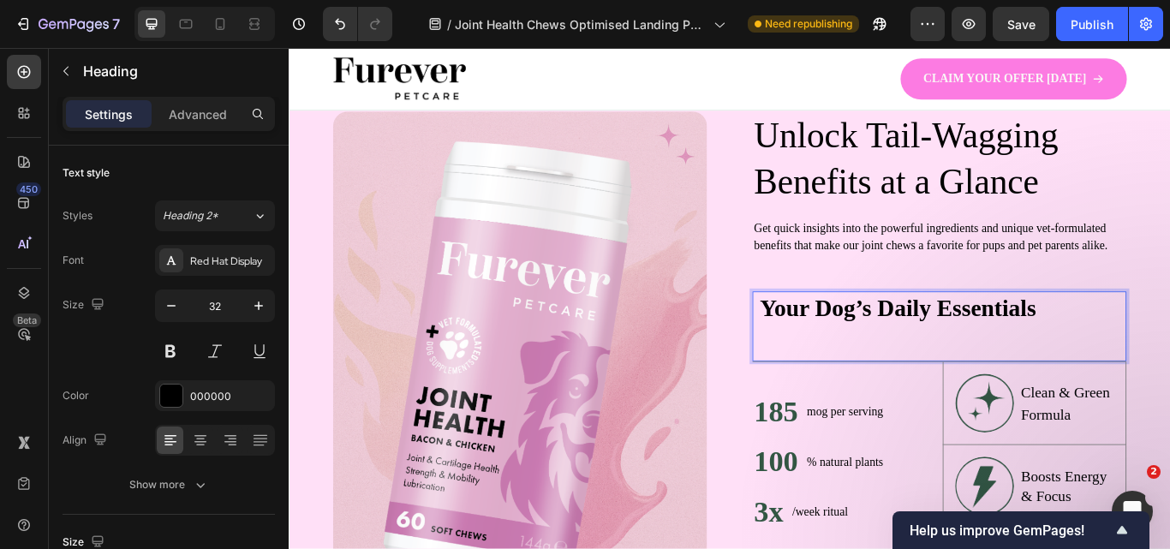
click at [851, 363] on strong "Your Dog’s Daily Essentials" at bounding box center [999, 351] width 322 height 31
click at [852, 366] on strong "Your Dog’s Daily Essentials" at bounding box center [999, 351] width 322 height 31
click at [856, 383] on p "Rich Text Editor. Editing area: main" at bounding box center [1047, 388] width 433 height 36
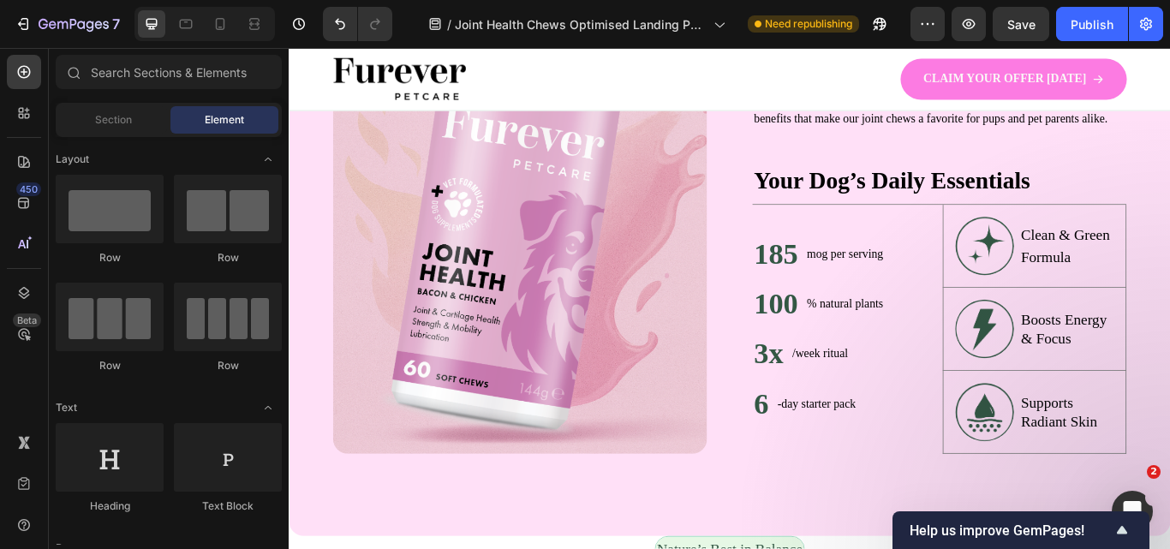
scroll to position [1098, 0]
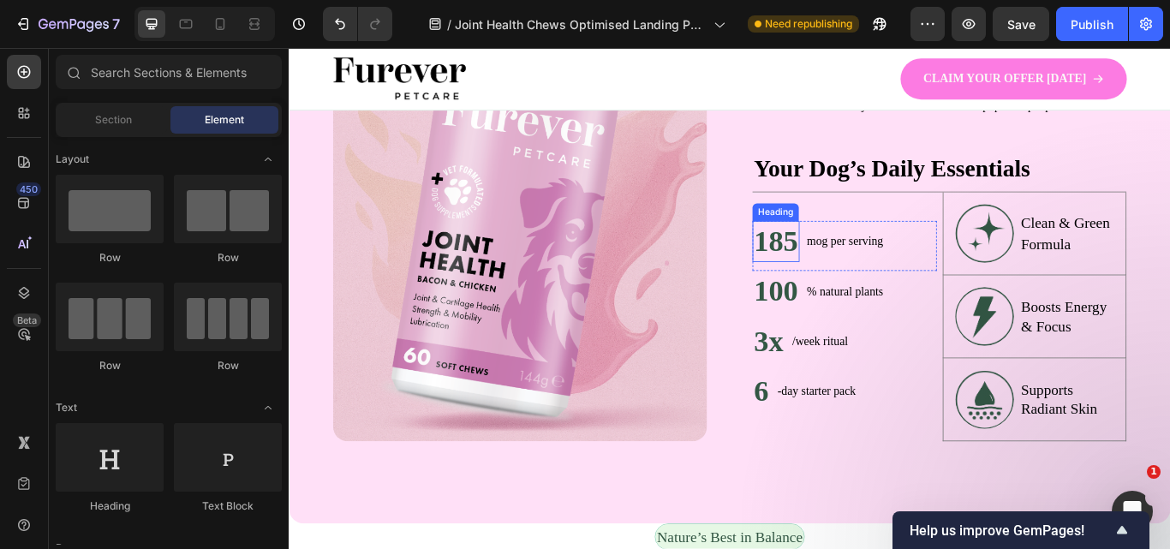
click at [864, 284] on h2 "185" at bounding box center [856, 274] width 55 height 48
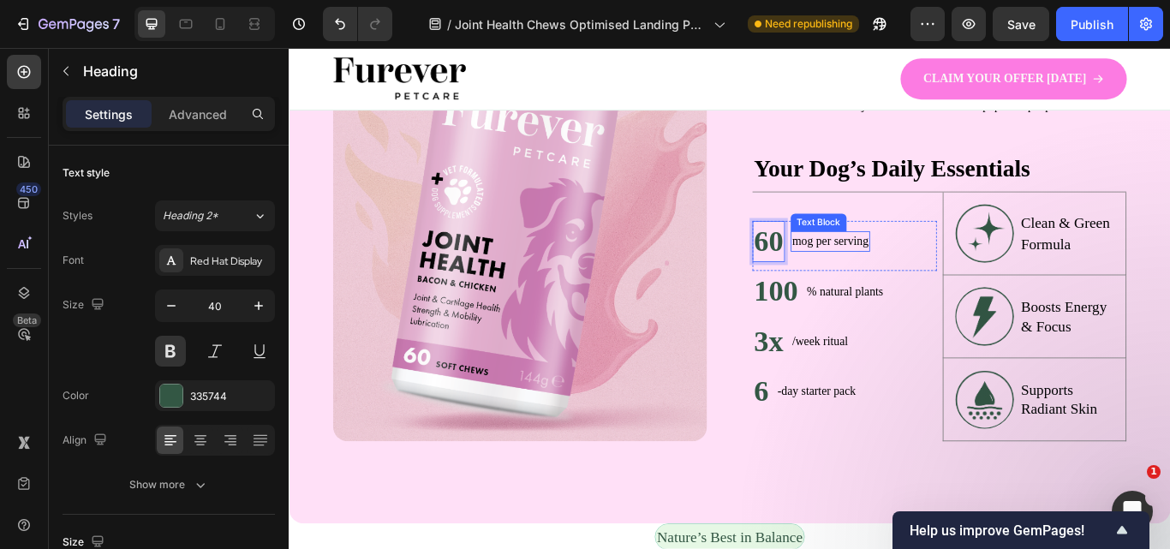
click at [928, 274] on p "mog per serving" at bounding box center [920, 274] width 89 height 21
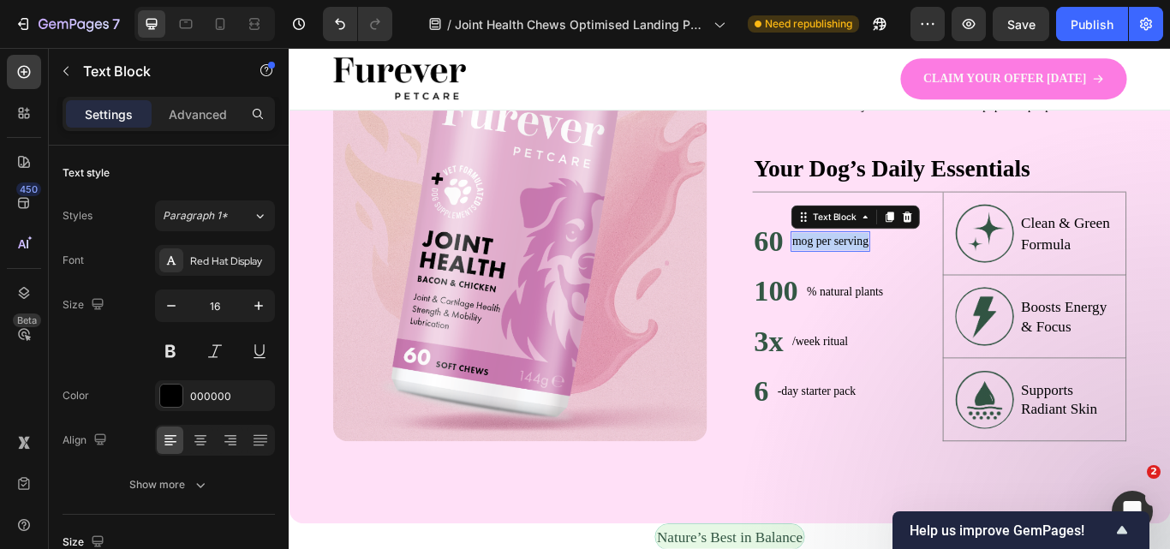
click at [928, 274] on p "mog per serving" at bounding box center [920, 274] width 89 height 21
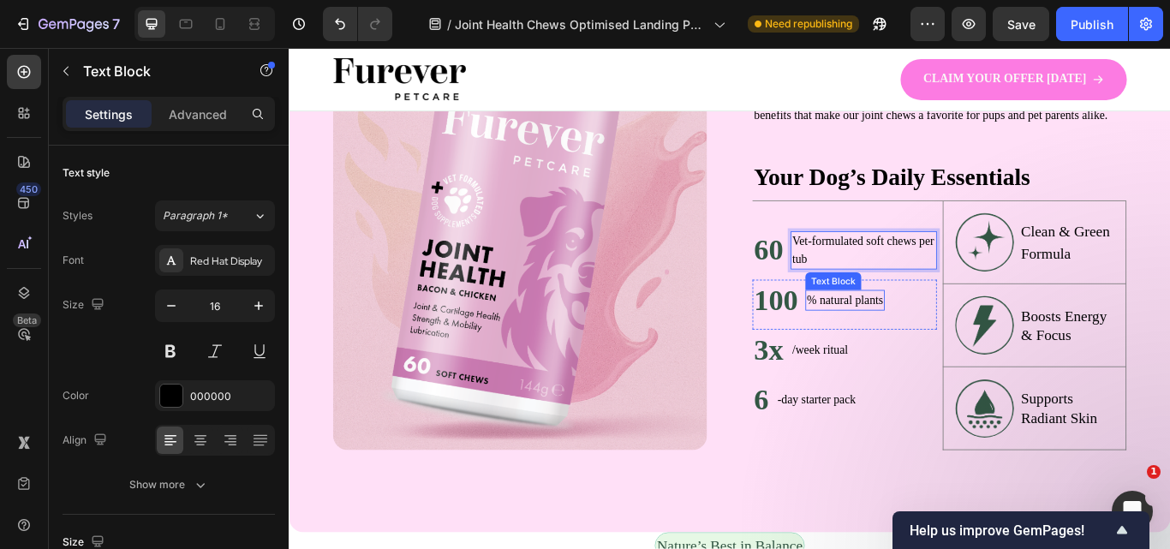
click at [940, 347] on p "% natural plants" at bounding box center [937, 342] width 89 height 21
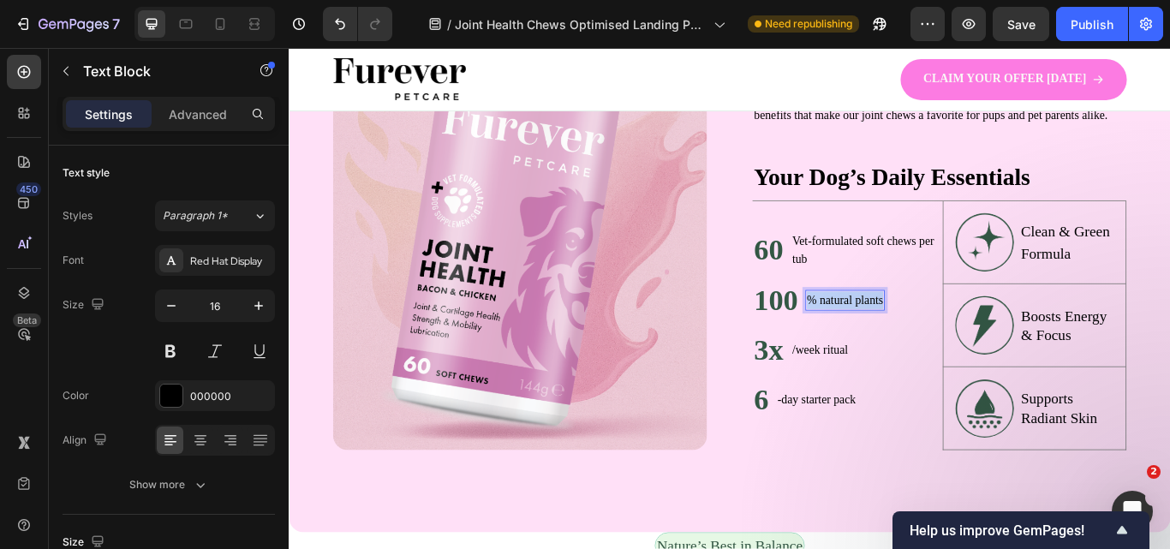
click at [940, 347] on p "% natural plants" at bounding box center [937, 342] width 89 height 21
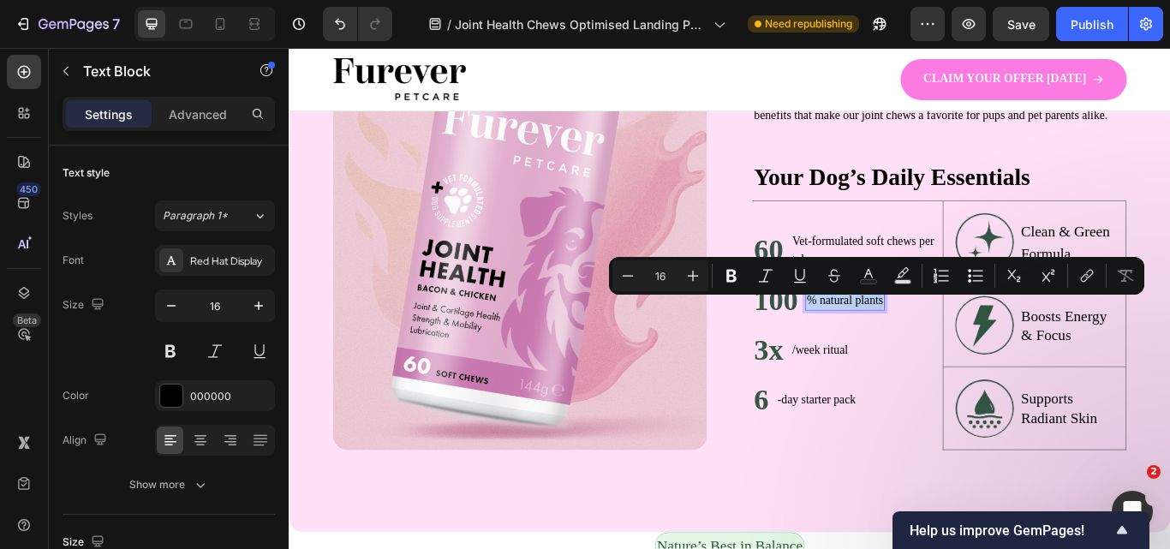
scroll to position [1078, 0]
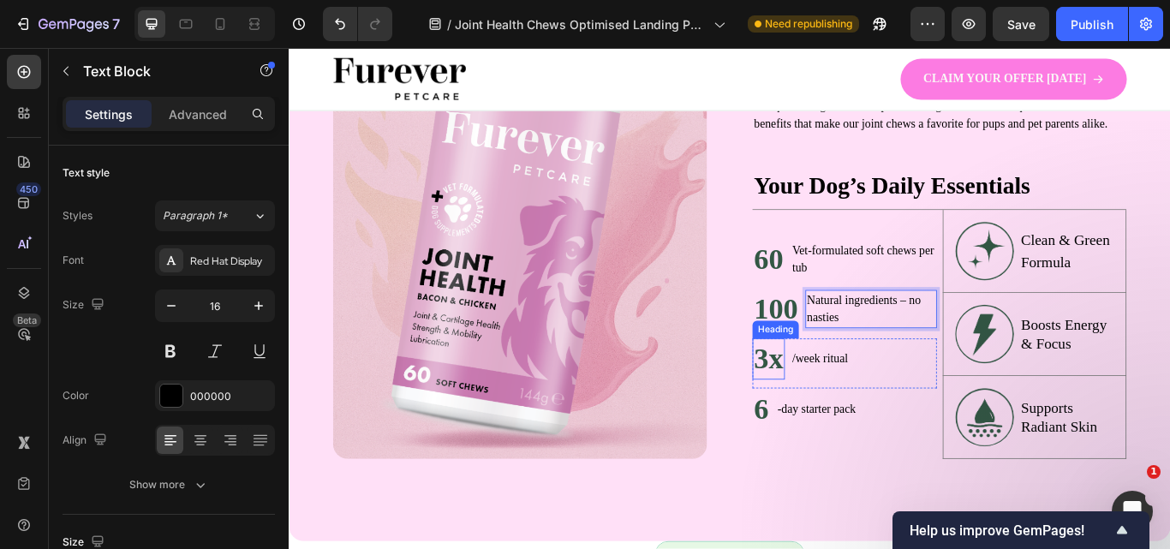
click at [850, 422] on h2 "3x" at bounding box center [848, 411] width 38 height 48
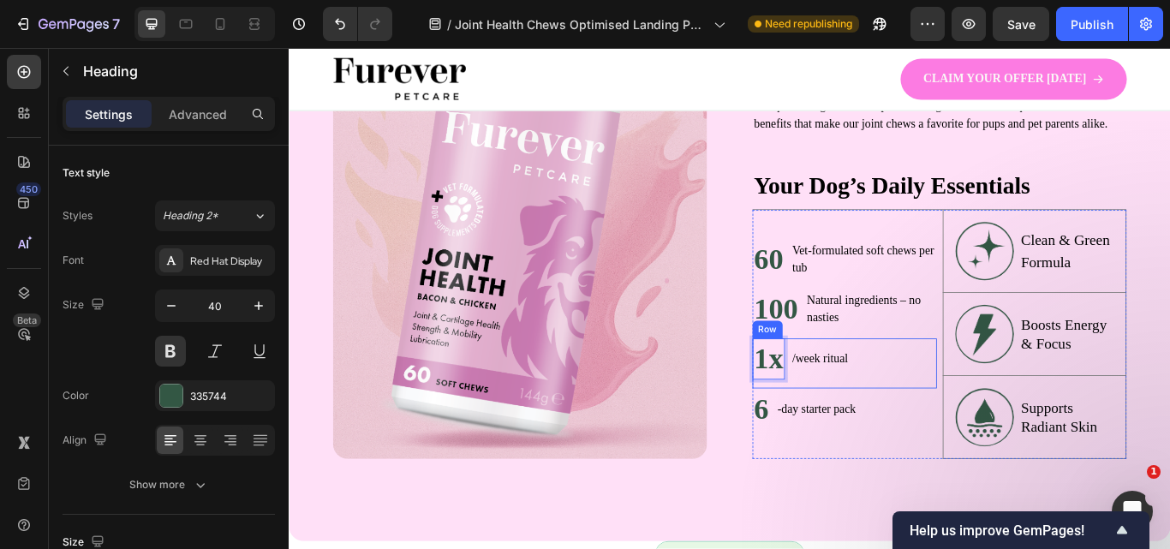
click at [911, 410] on p "/week ritual" at bounding box center [908, 411] width 65 height 21
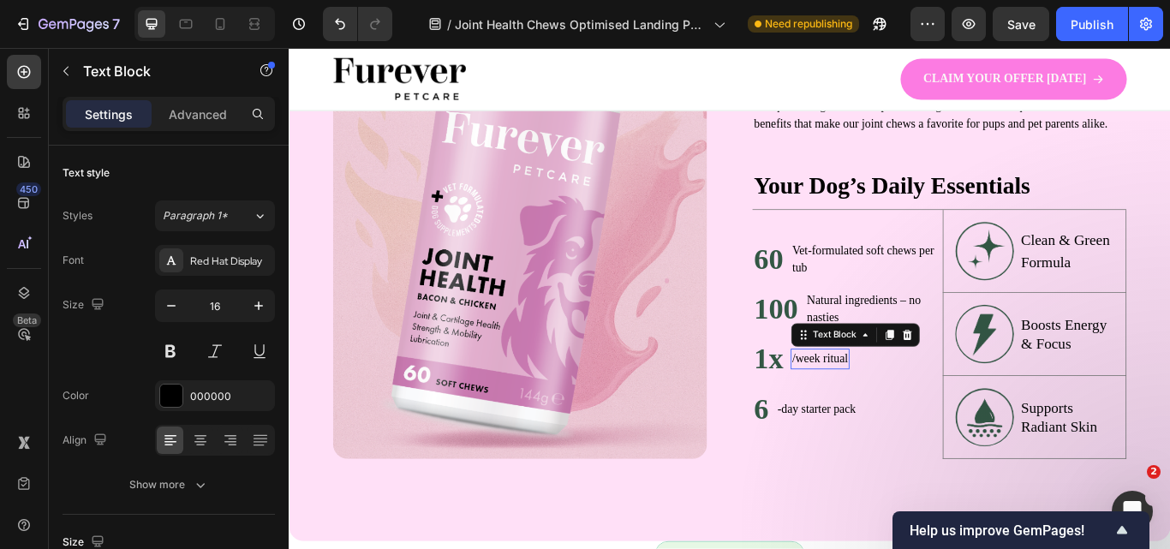
click at [911, 410] on p "/week ritual" at bounding box center [908, 411] width 65 height 21
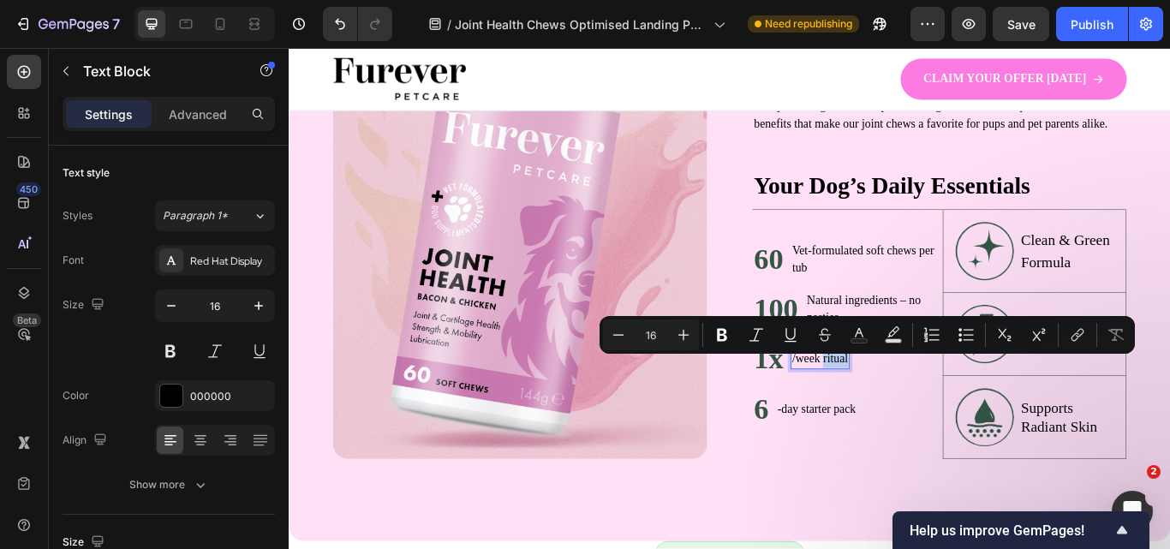
click at [906, 410] on p "/week ritual" at bounding box center [908, 411] width 65 height 21
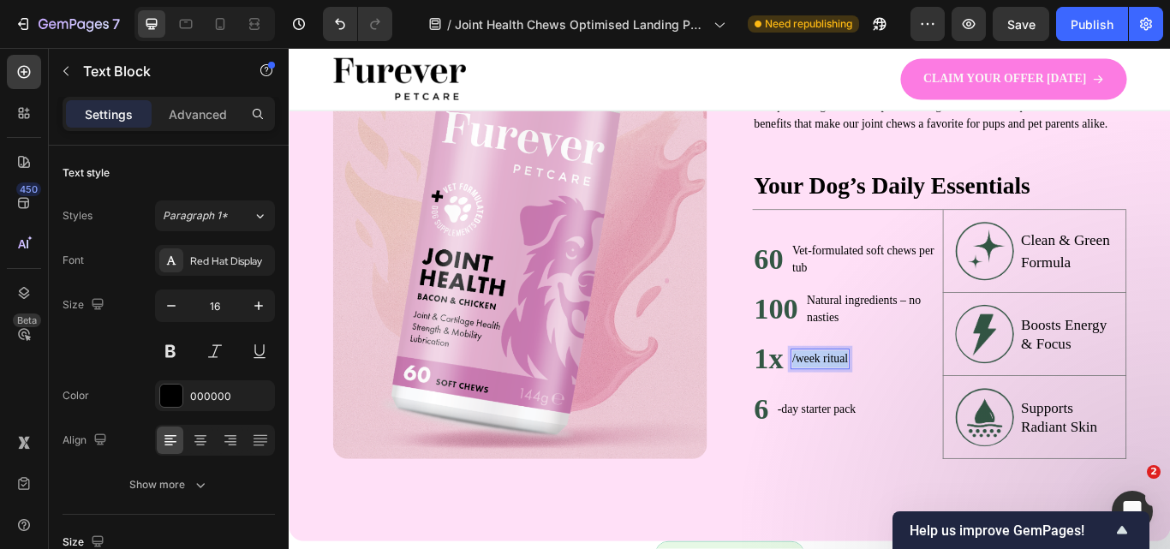
click at [906, 410] on p "/week ritual" at bounding box center [908, 411] width 65 height 21
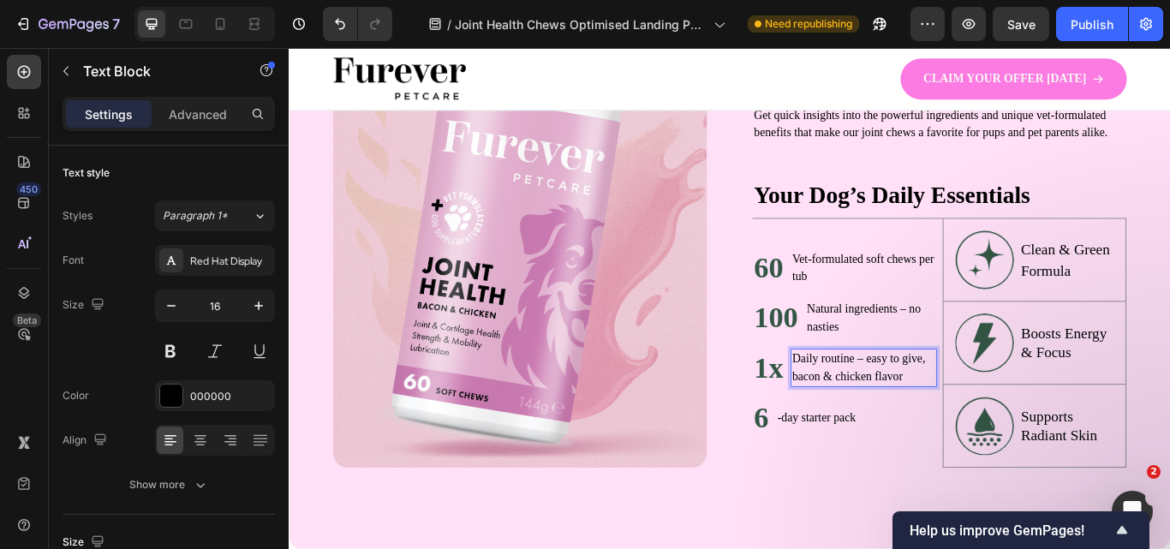
click at [874, 414] on div "Daily routine – easy to give, bacon & chicken flavor" at bounding box center [959, 421] width 170 height 45
click at [872, 488] on p "-day starter pack" at bounding box center [904, 480] width 92 height 21
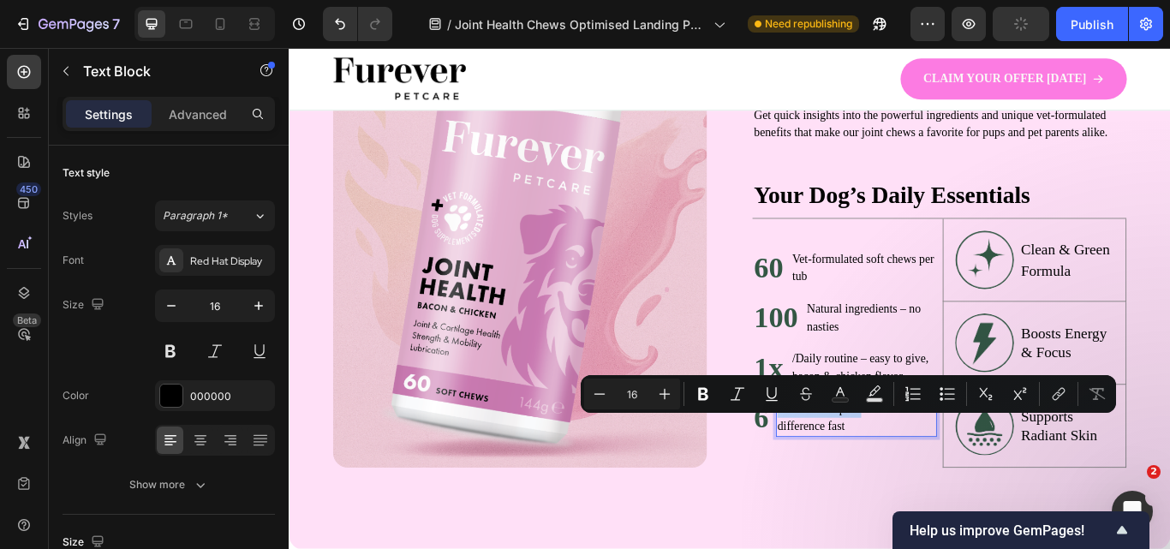
scroll to position [1057, 0]
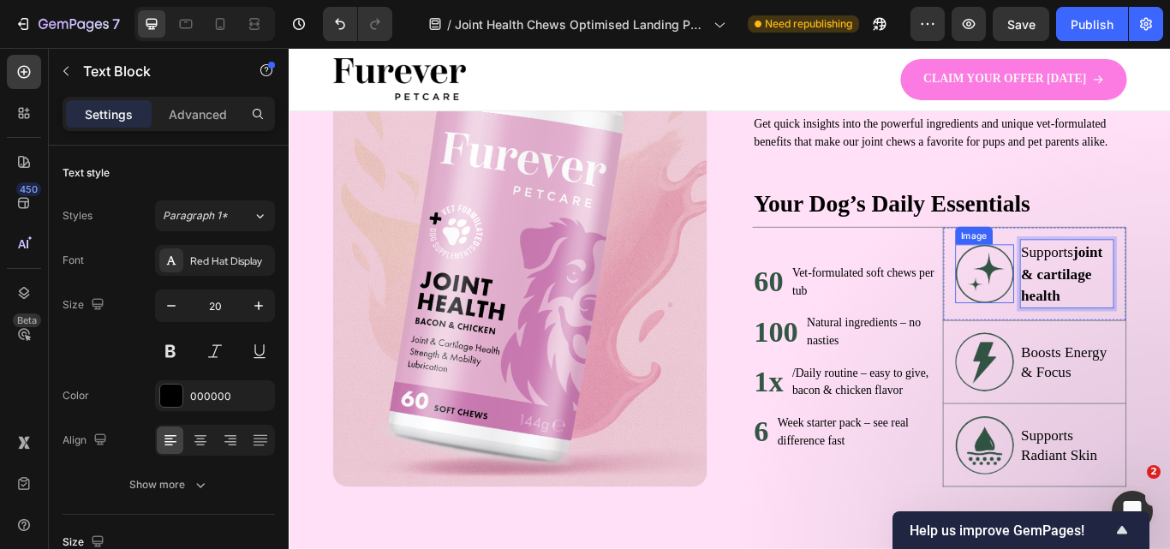
click at [1090, 313] on img at bounding box center [1100, 312] width 69 height 69
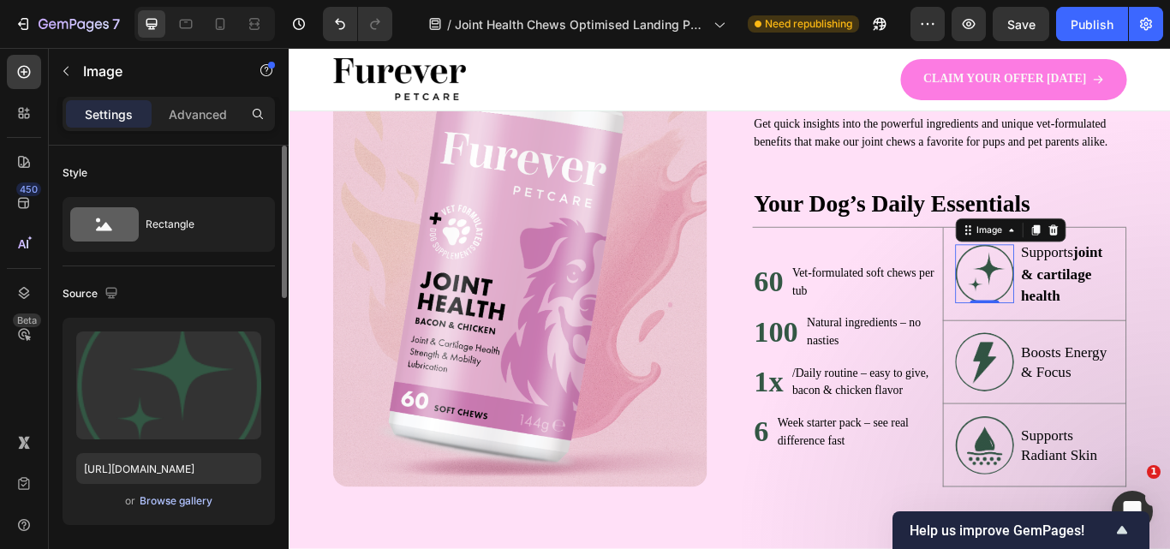
click at [180, 498] on div "Browse gallery" at bounding box center [176, 500] width 73 height 15
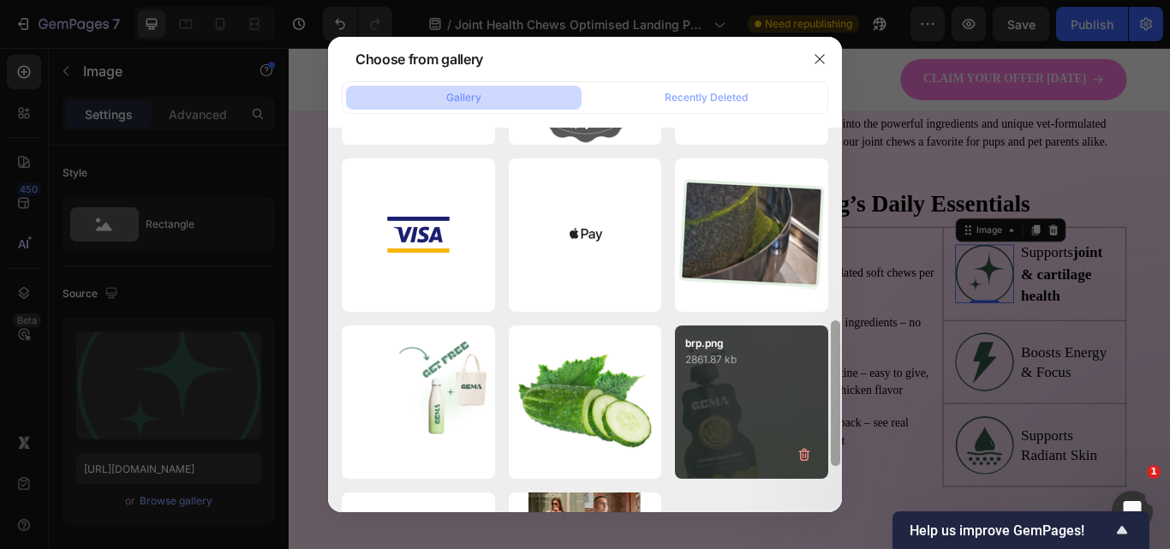
scroll to position [490, 0]
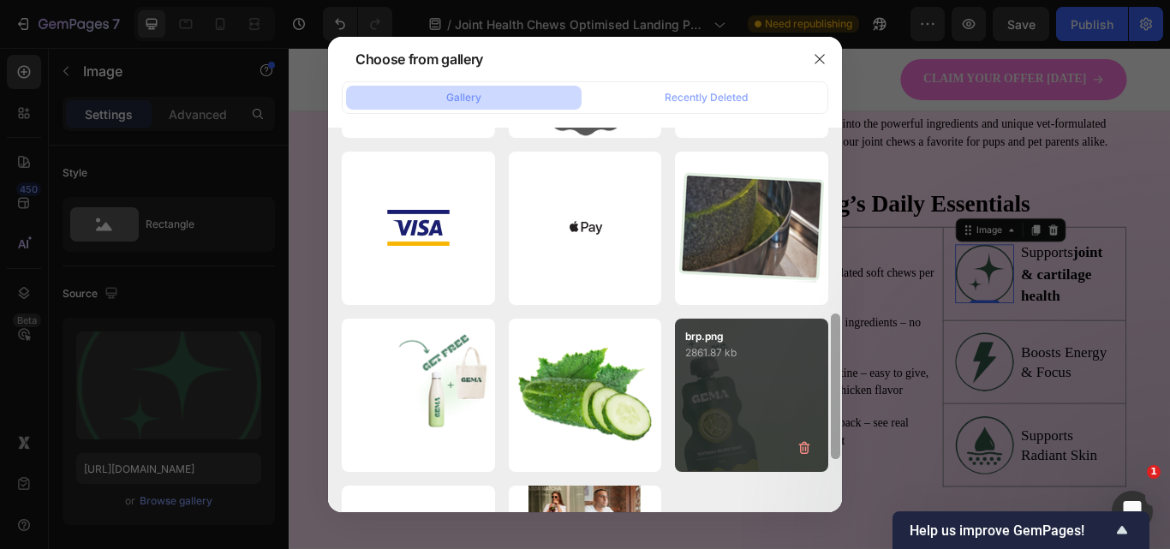
drag, startPoint x: 839, startPoint y: 173, endPoint x: 824, endPoint y: 359, distance: 186.5
click at [824, 359] on div "Furever Petcare - Mas...go.png 51.34 kb joint health.png 1158.10 kb Untitled de…" at bounding box center [585, 320] width 514 height 385
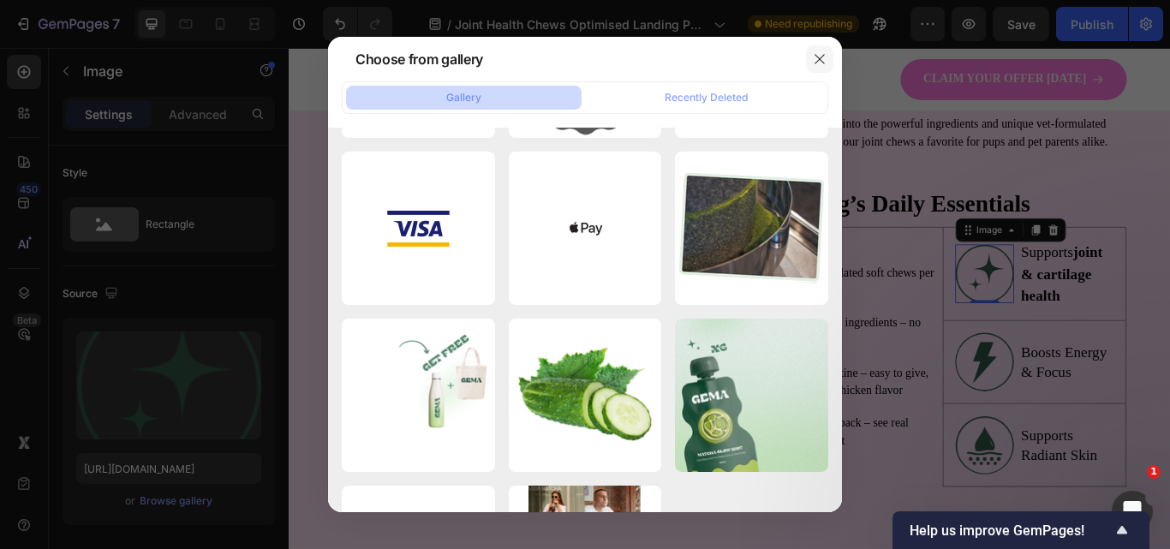
click at [820, 63] on icon "button" at bounding box center [820, 59] width 14 height 14
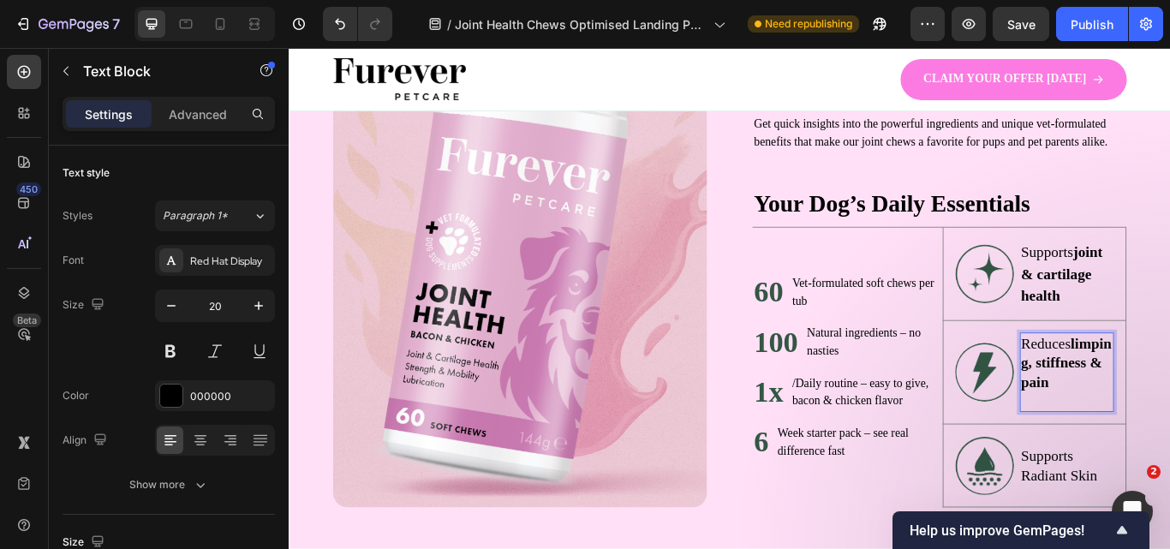
scroll to position [1047, 0]
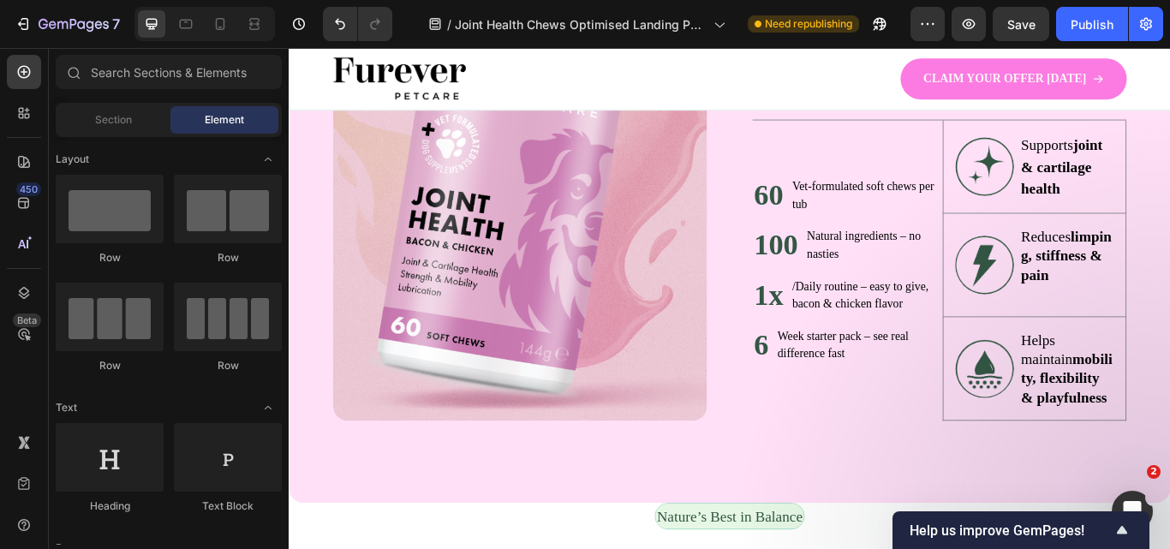
scroll to position [1152, 0]
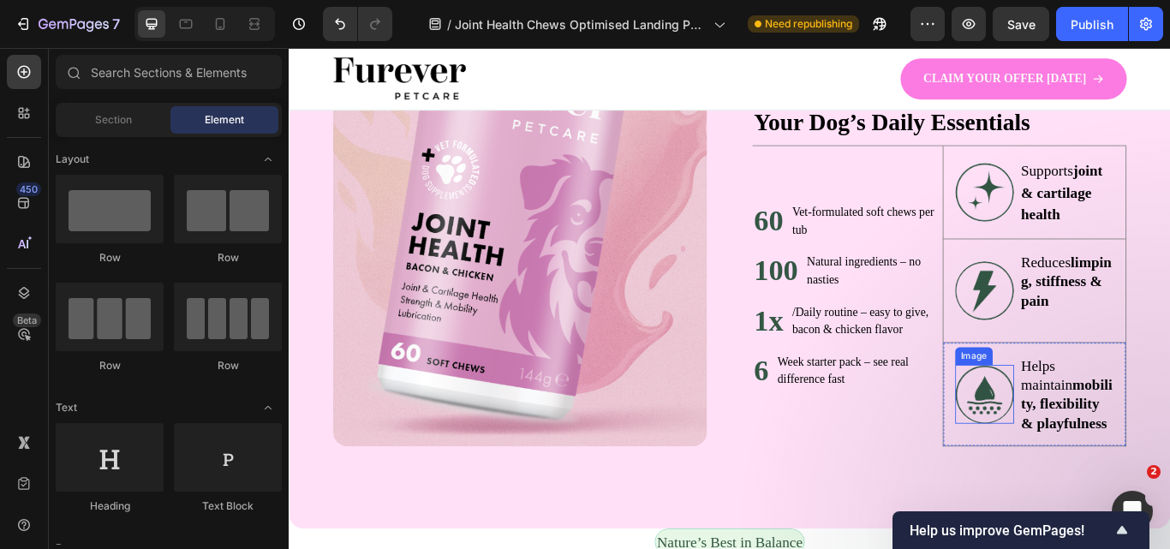
click at [1109, 472] on img at bounding box center [1100, 452] width 69 height 69
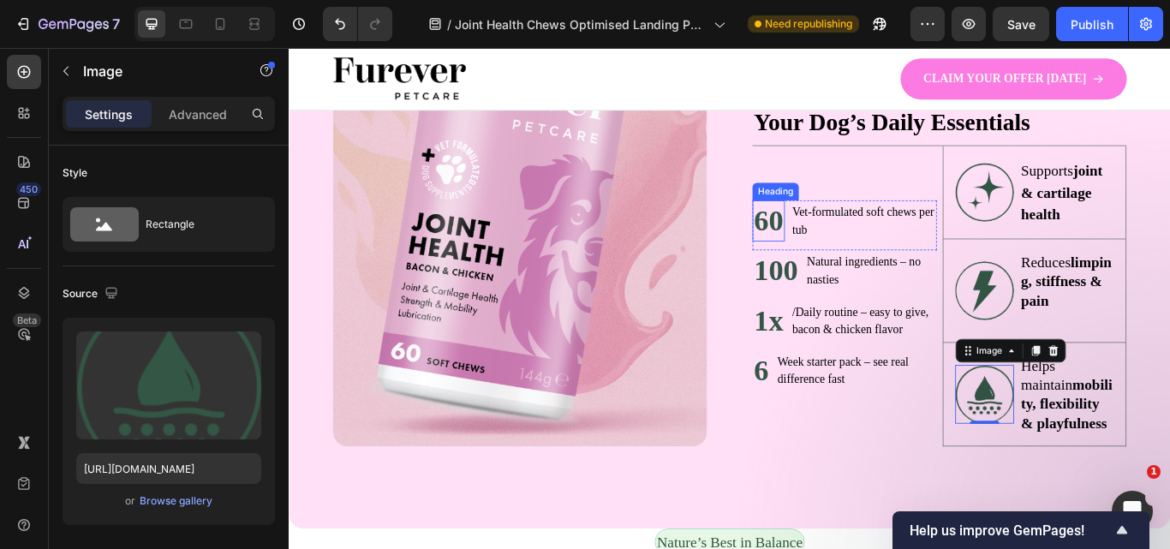
click at [839, 266] on strong "60" at bounding box center [848, 249] width 34 height 39
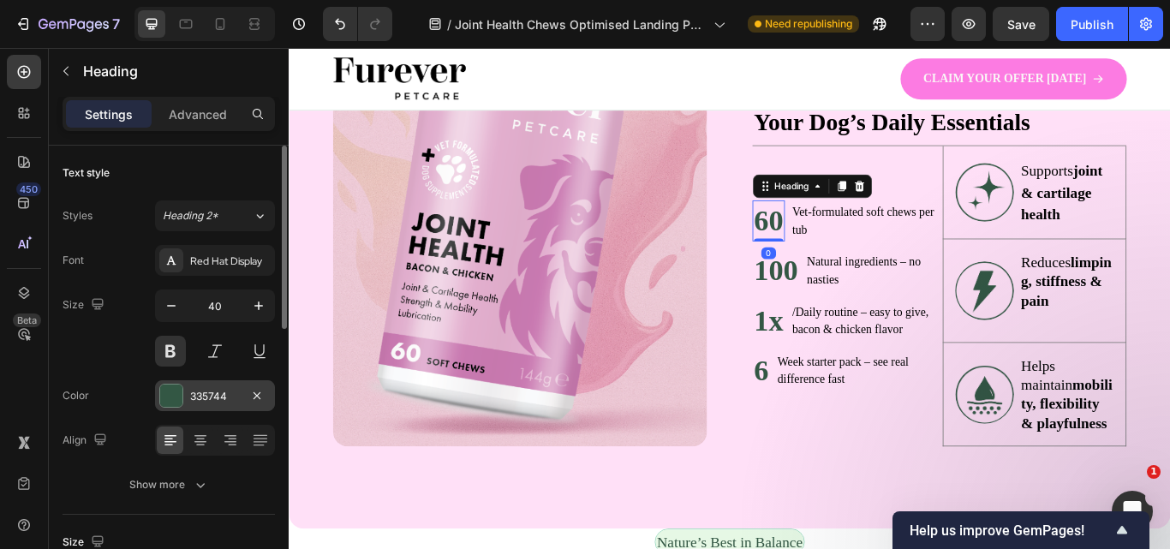
click at [196, 396] on div "335744" at bounding box center [215, 396] width 50 height 15
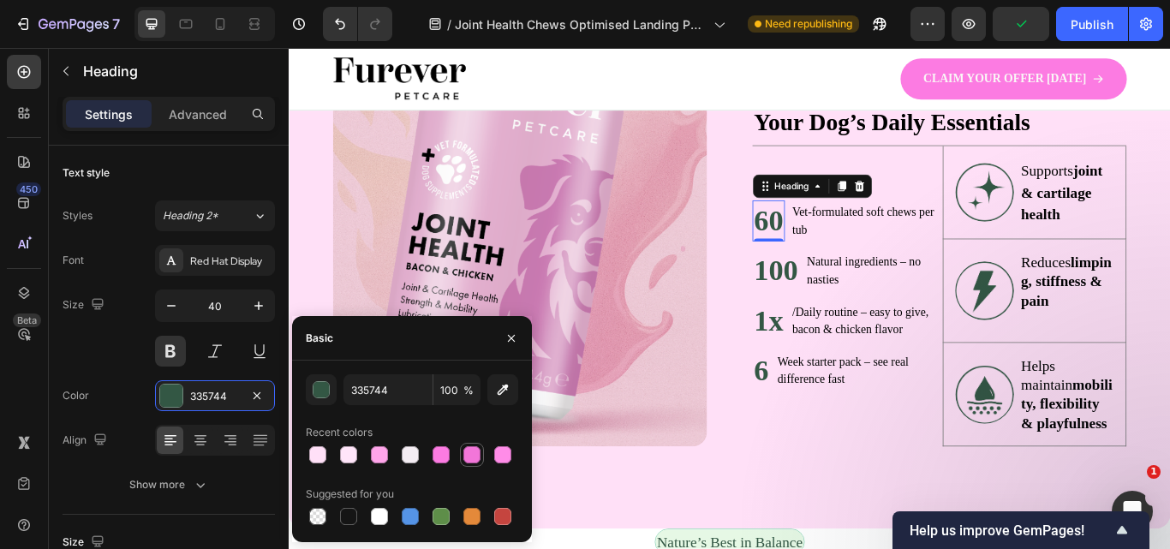
click at [464, 453] on div at bounding box center [472, 454] width 17 height 17
type input "F276D9"
click at [849, 323] on h2 "100" at bounding box center [856, 308] width 55 height 48
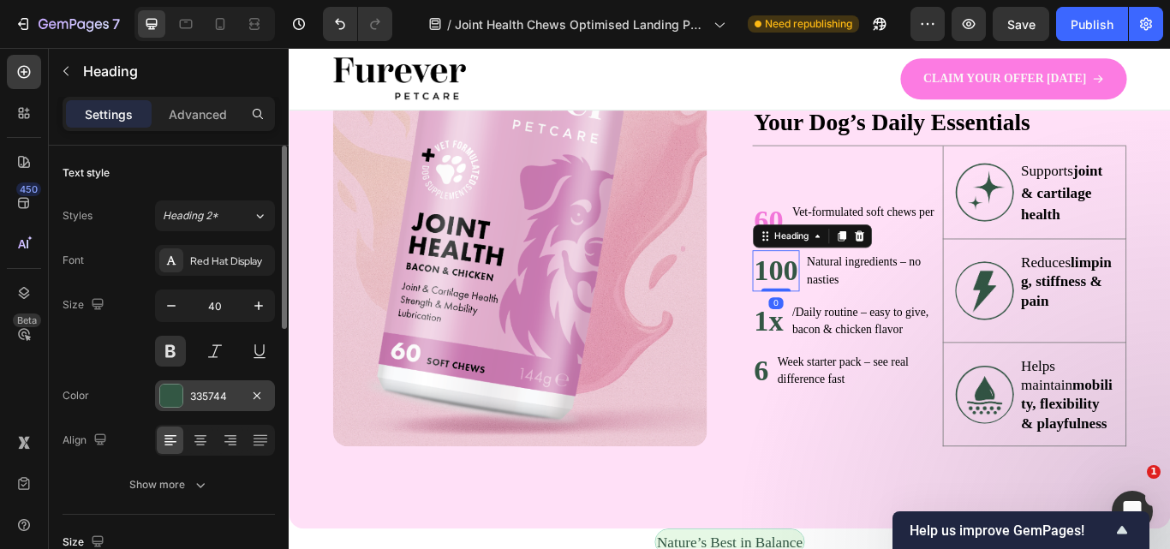
click at [235, 387] on div "335744" at bounding box center [215, 395] width 120 height 31
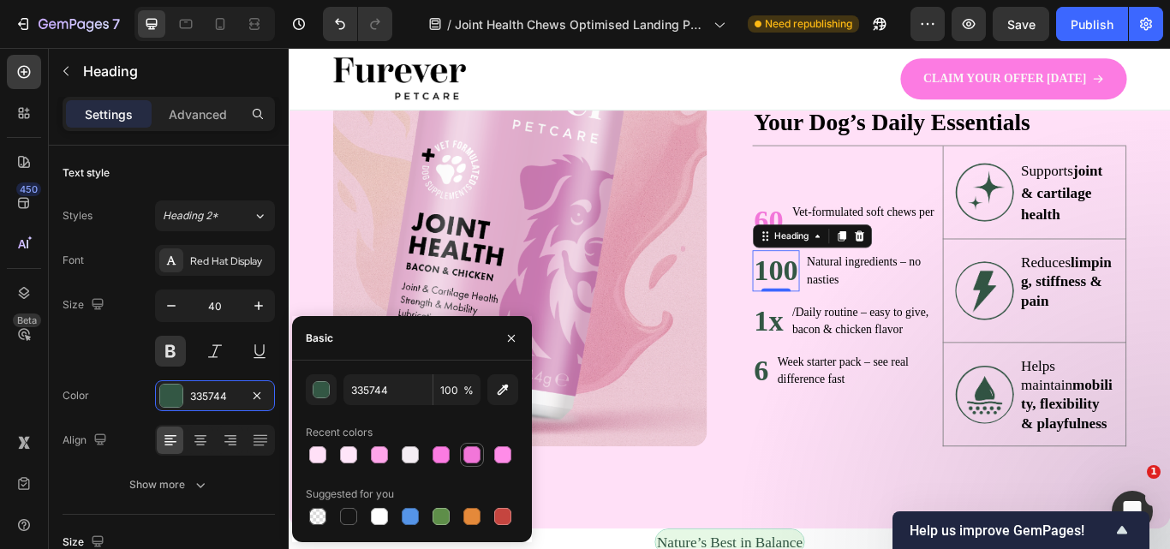
click at [466, 448] on div at bounding box center [472, 454] width 17 height 17
type input "F276D9"
click at [845, 382] on strong "1x" at bounding box center [848, 366] width 34 height 39
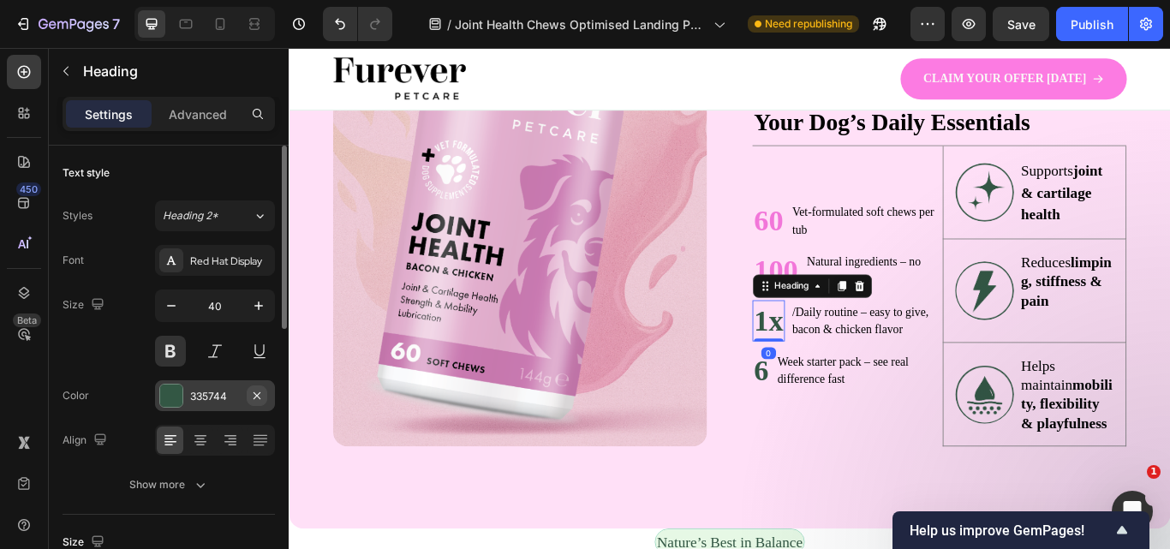
click at [257, 389] on icon "button" at bounding box center [257, 396] width 14 height 14
click at [166, 398] on div at bounding box center [171, 396] width 22 height 22
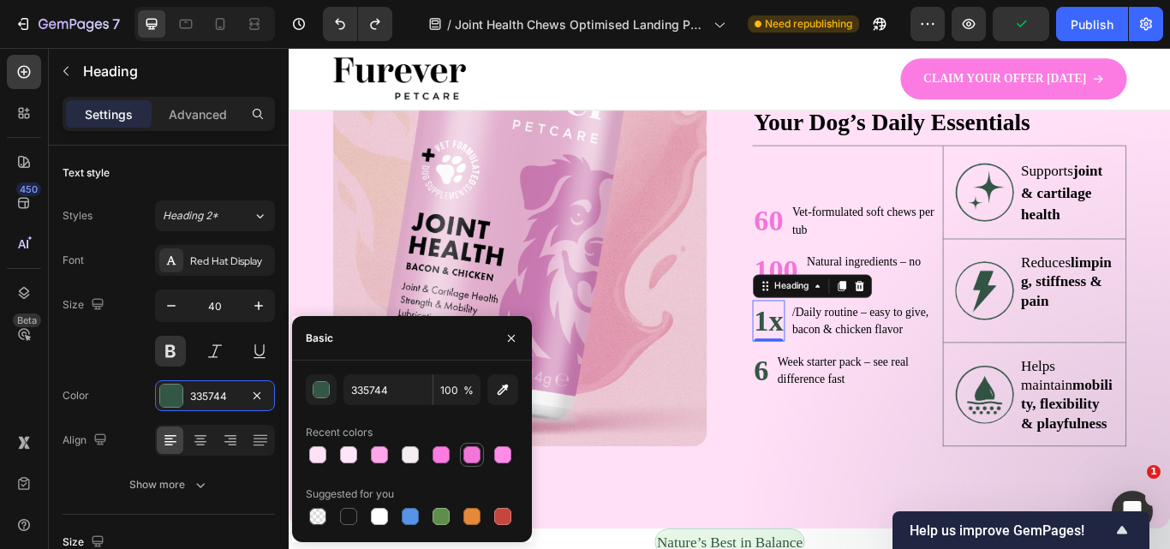
click at [470, 454] on div at bounding box center [472, 454] width 17 height 17
type input "F276D9"
click at [834, 442] on h2 "6" at bounding box center [839, 425] width 21 height 48
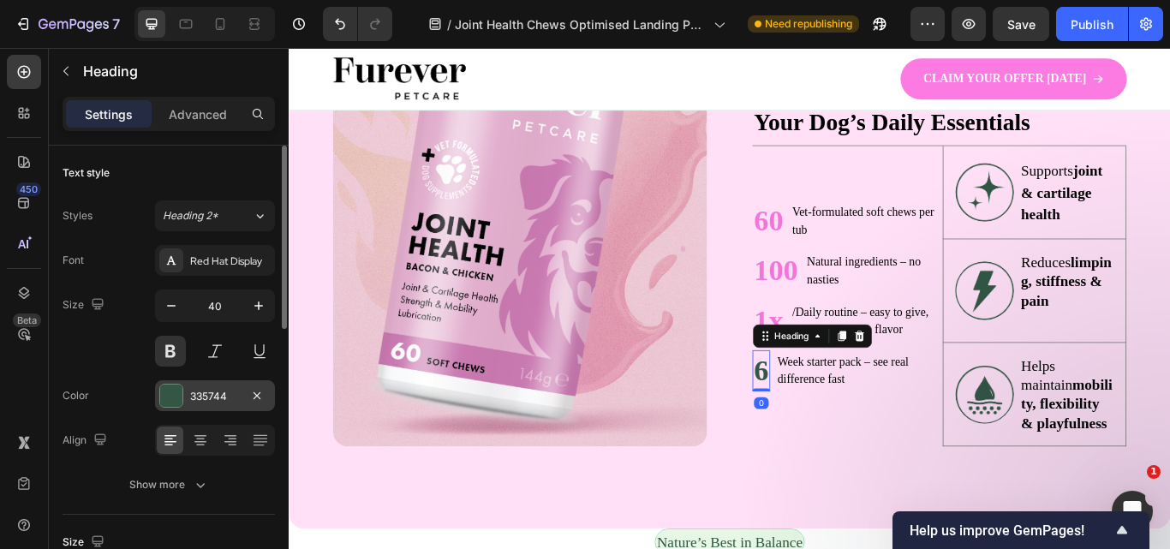
click at [233, 389] on div "335744" at bounding box center [215, 396] width 50 height 15
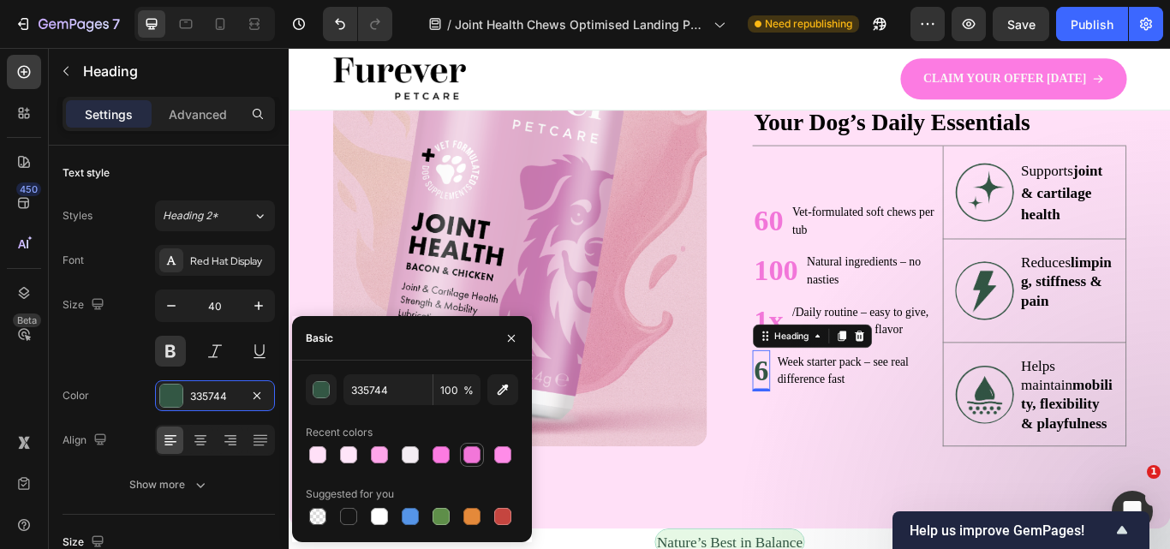
click at [472, 457] on div at bounding box center [472, 454] width 17 height 17
type input "F276D9"
click at [1107, 349] on img at bounding box center [1100, 331] width 69 height 69
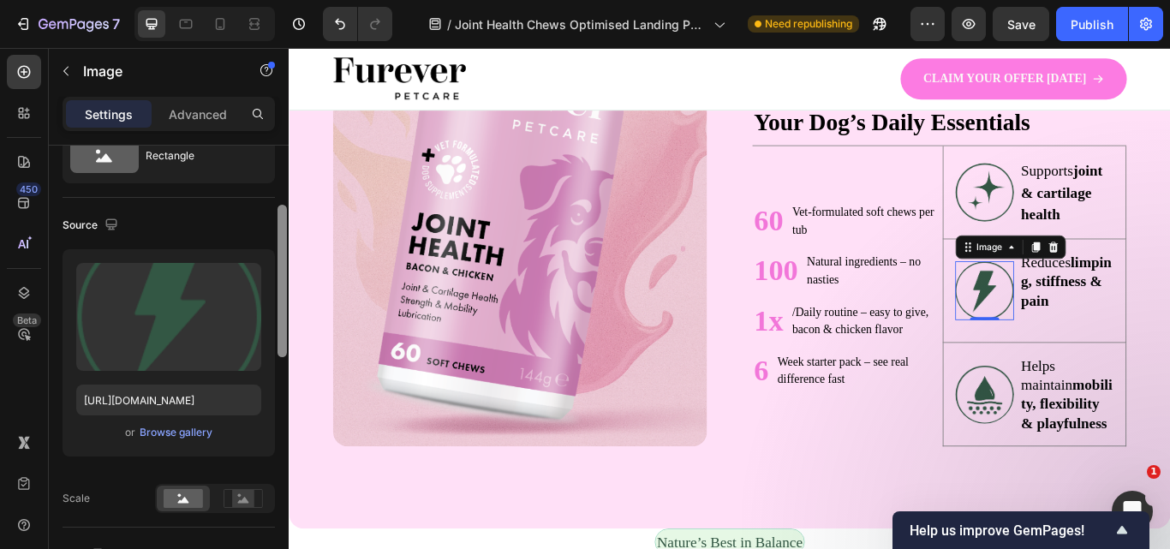
scroll to position [0, 0]
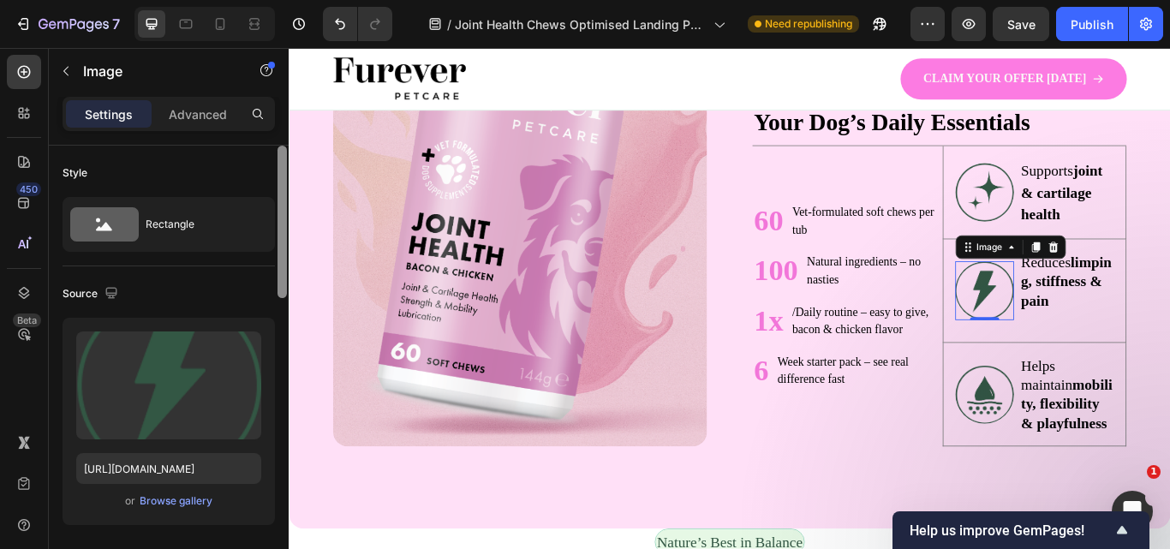
drag, startPoint x: 286, startPoint y: 283, endPoint x: 263, endPoint y: 268, distance: 27.3
click at [263, 268] on div "Style Rectangle Source Upload Image [URL][DOMAIN_NAME] or Browse gallery Scale …" at bounding box center [169, 372] width 240 height 452
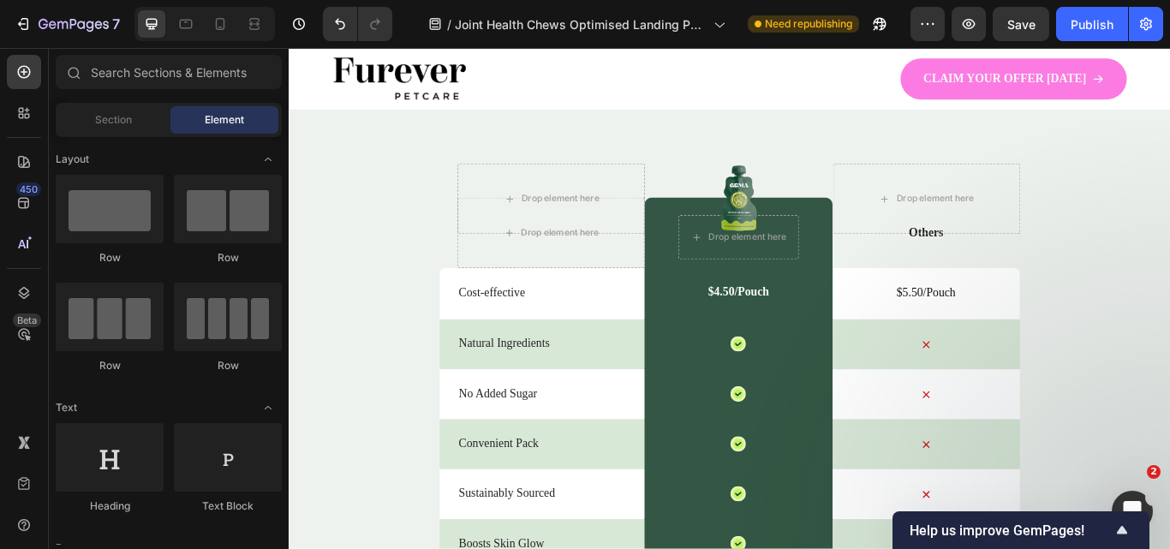
scroll to position [5063, 0]
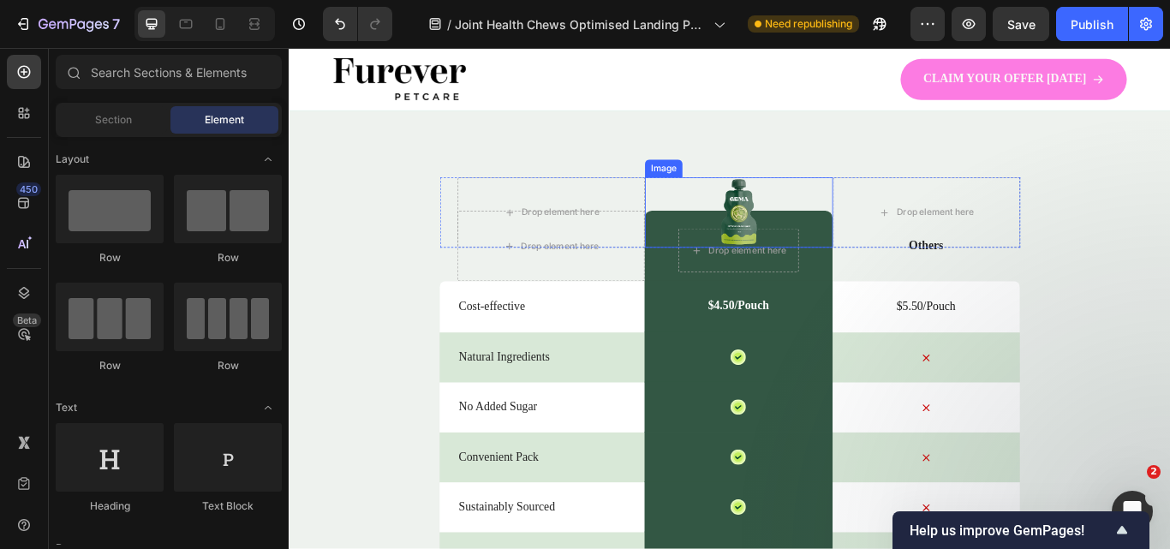
click at [810, 242] on img at bounding box center [813, 240] width 46 height 82
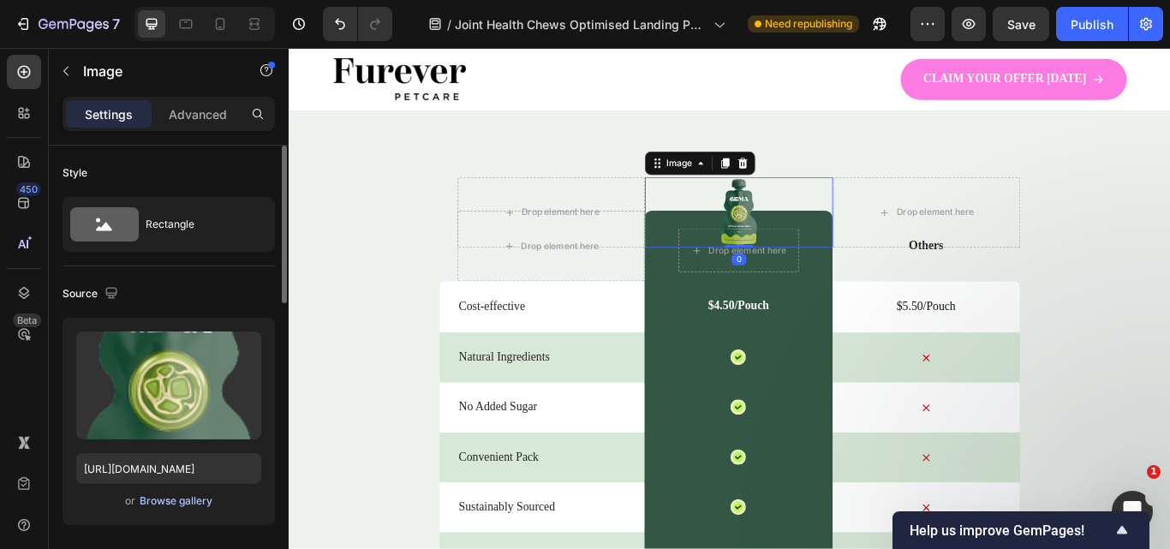
click at [164, 500] on div "Browse gallery" at bounding box center [176, 500] width 73 height 15
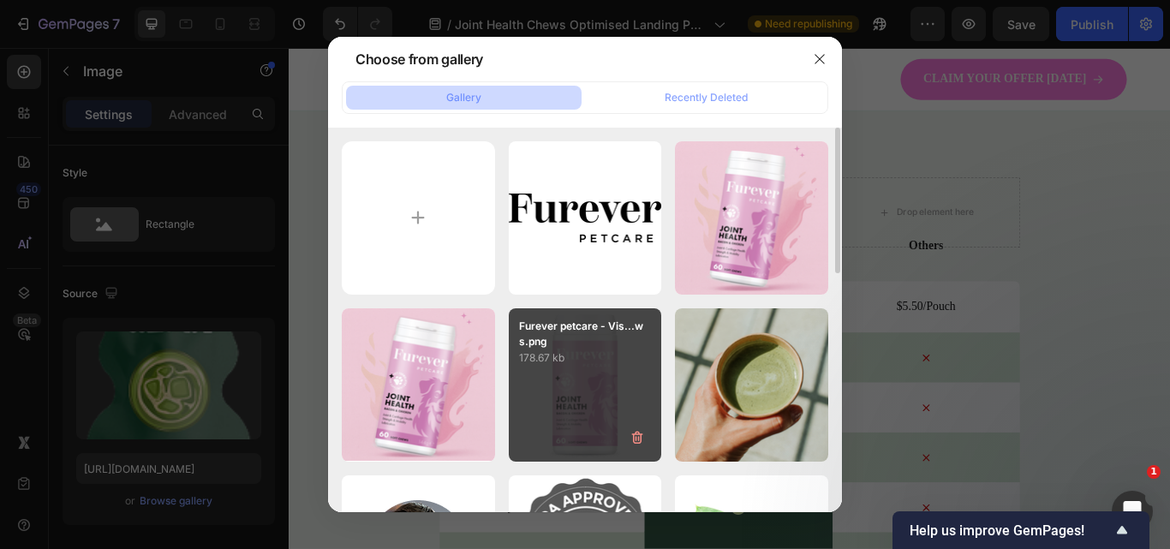
click at [614, 368] on div "Furever petcare - Vis...ws.png 178.67 kb" at bounding box center [585, 384] width 153 height 153
type input "[URL][DOMAIN_NAME]"
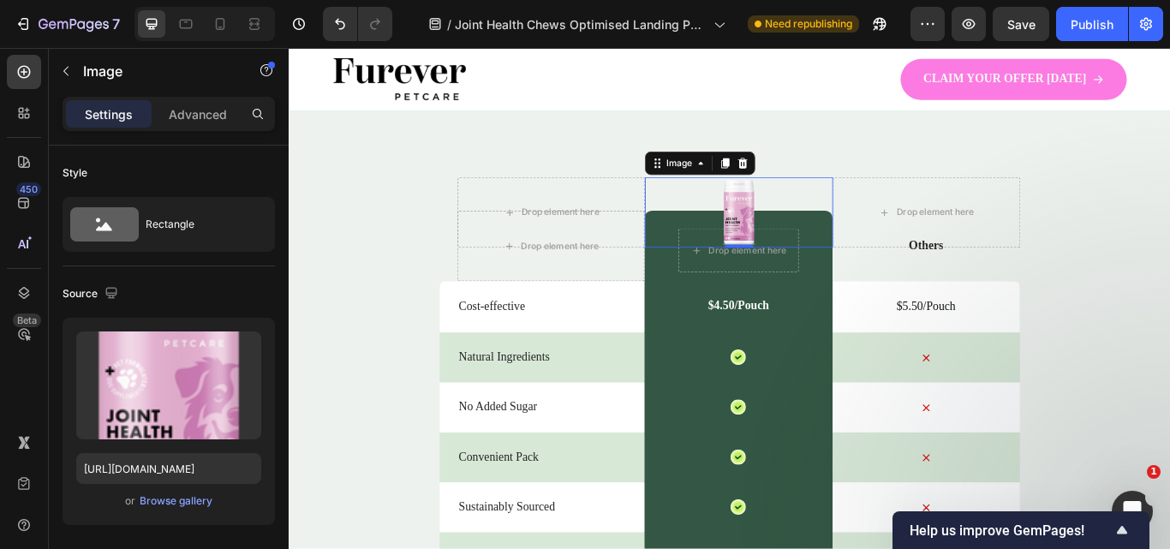
click at [888, 219] on div at bounding box center [812, 240] width 218 height 82
click at [885, 208] on div at bounding box center [812, 240] width 218 height 82
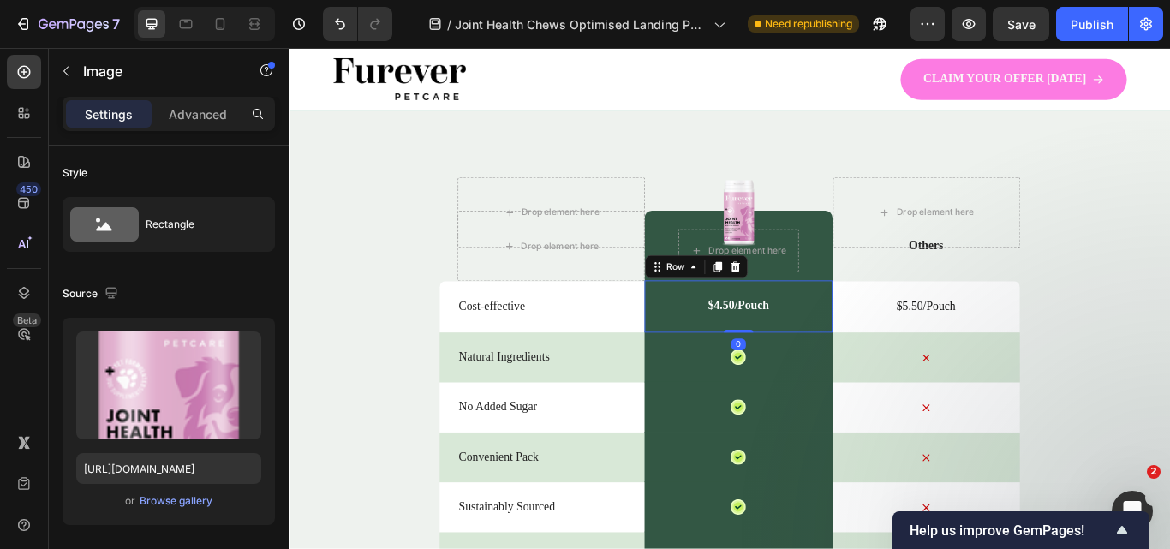
click at [908, 335] on div "$4.50/Pouch Text Block Row 0" at bounding box center [812, 350] width 218 height 61
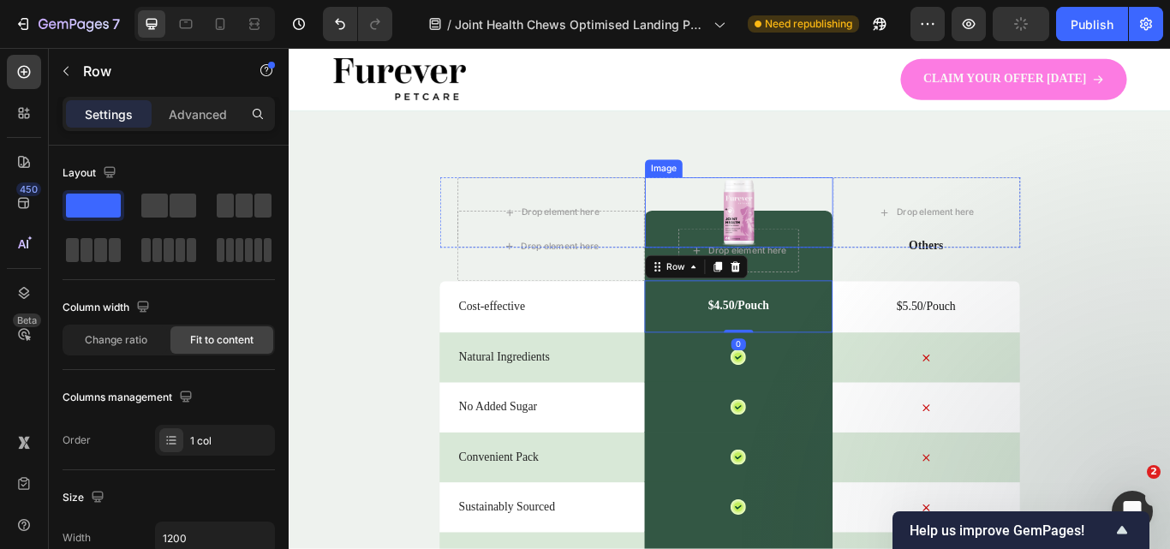
click at [891, 256] on div at bounding box center [812, 240] width 218 height 82
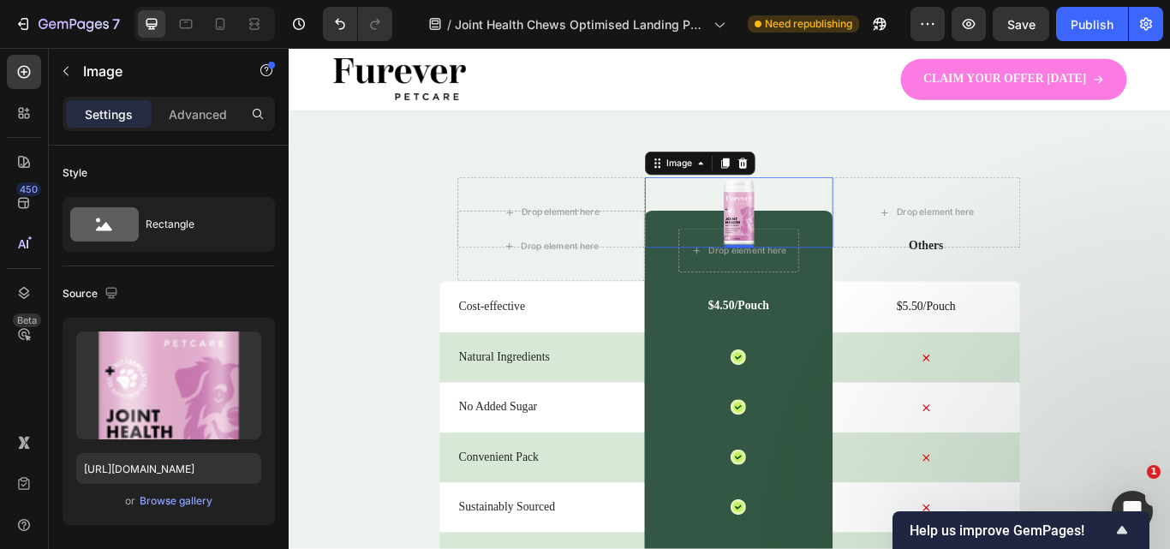
click at [899, 251] on div at bounding box center [812, 240] width 218 height 82
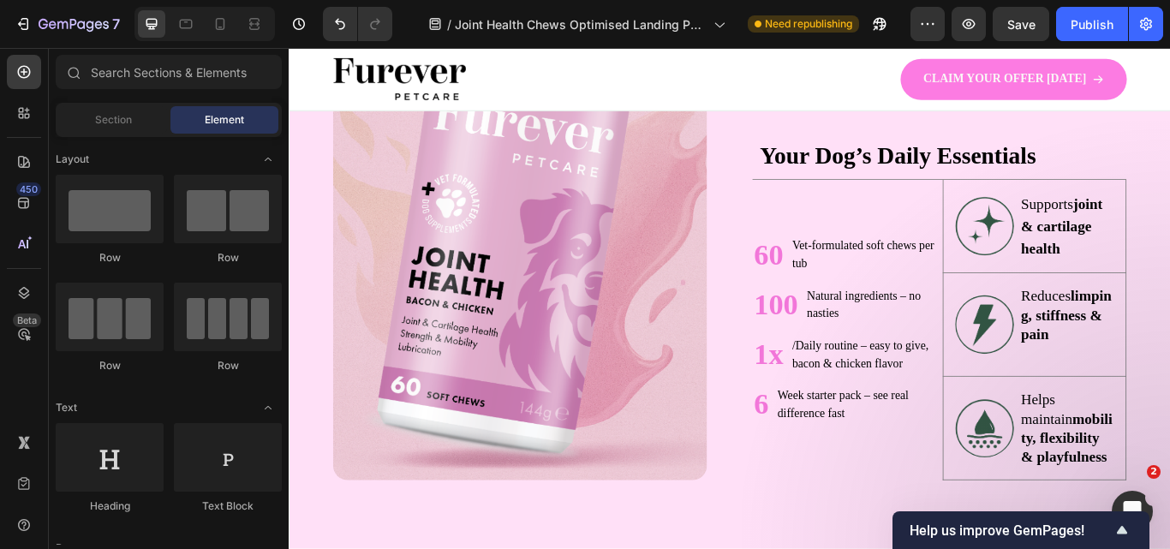
scroll to position [1098, 0]
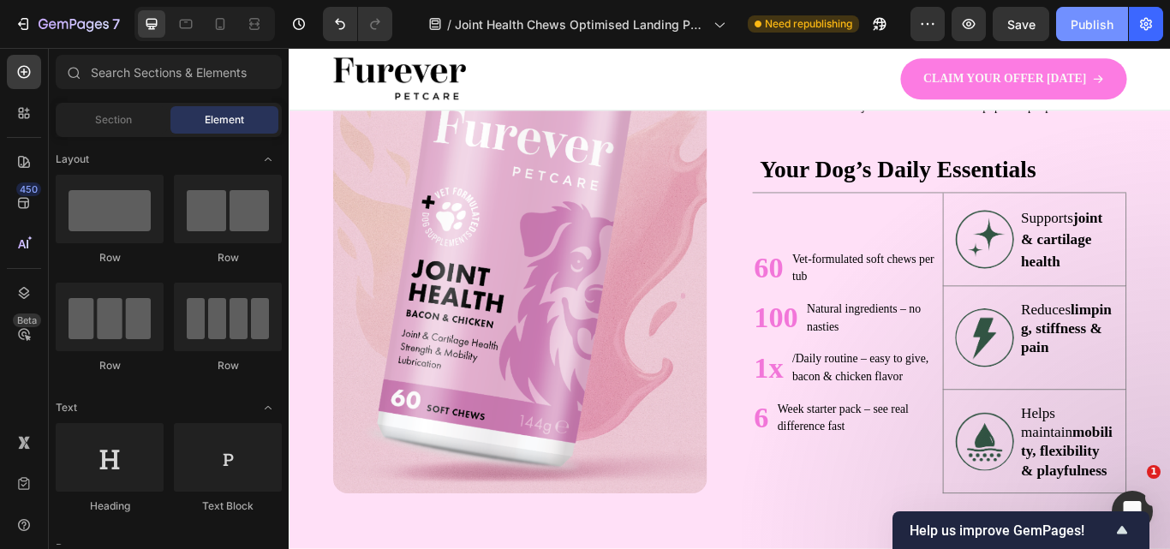
click at [1088, 22] on div "Publish" at bounding box center [1092, 24] width 43 height 18
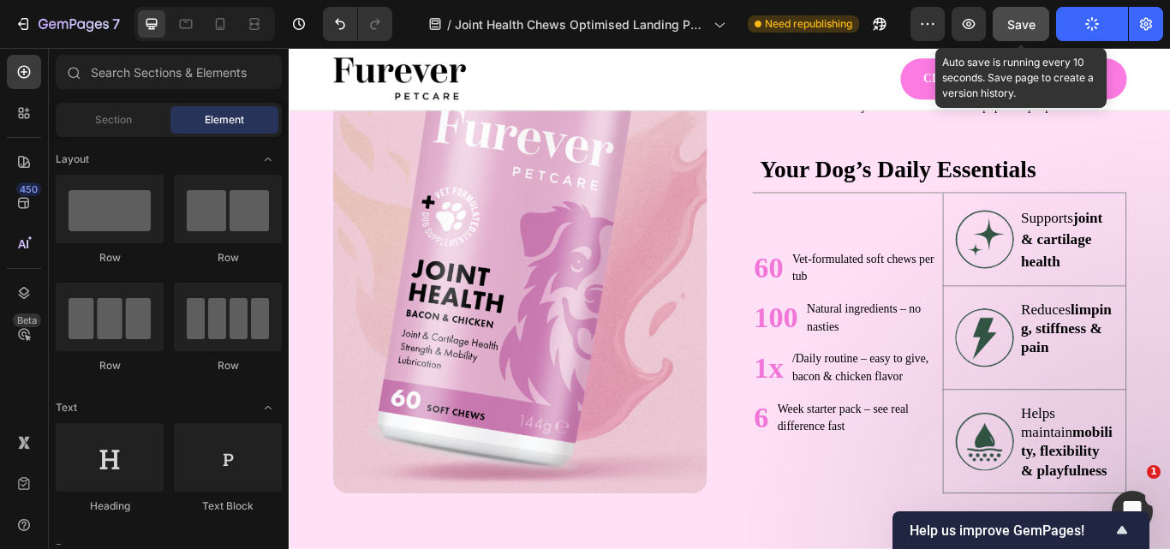
click at [1014, 27] on span "Save" at bounding box center [1022, 24] width 28 height 15
